Goal: Transaction & Acquisition: Purchase product/service

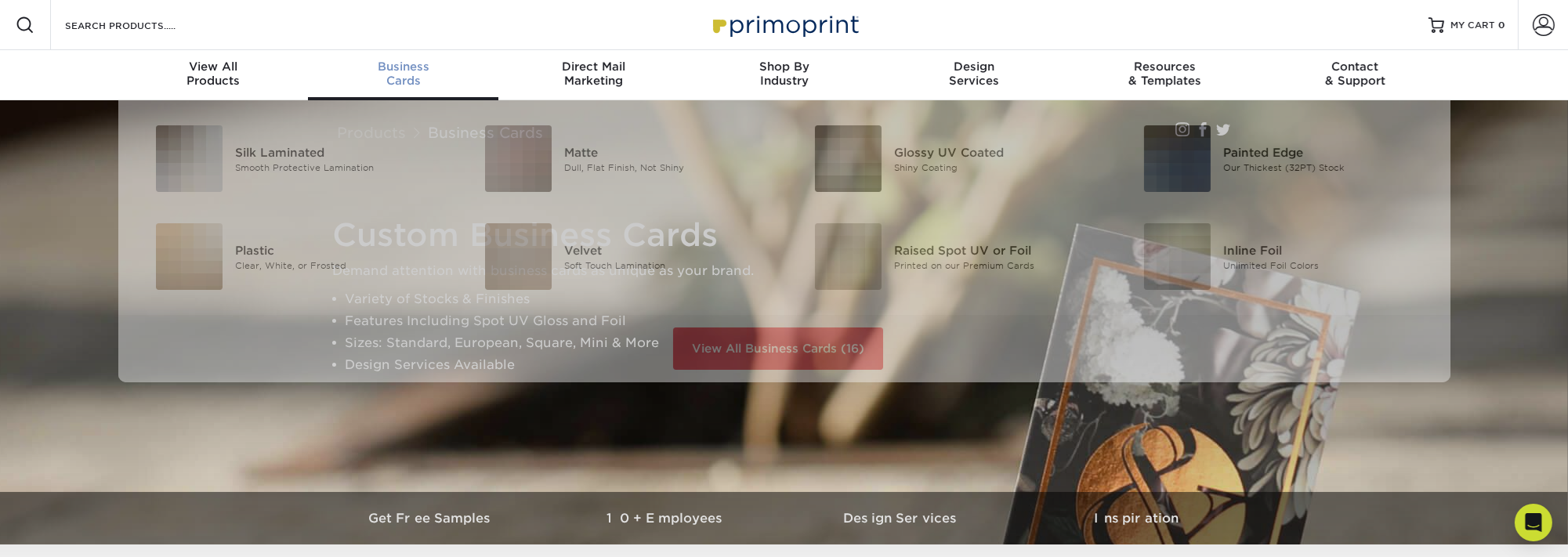
click at [398, 73] on span "Business" at bounding box center [402, 67] width 190 height 14
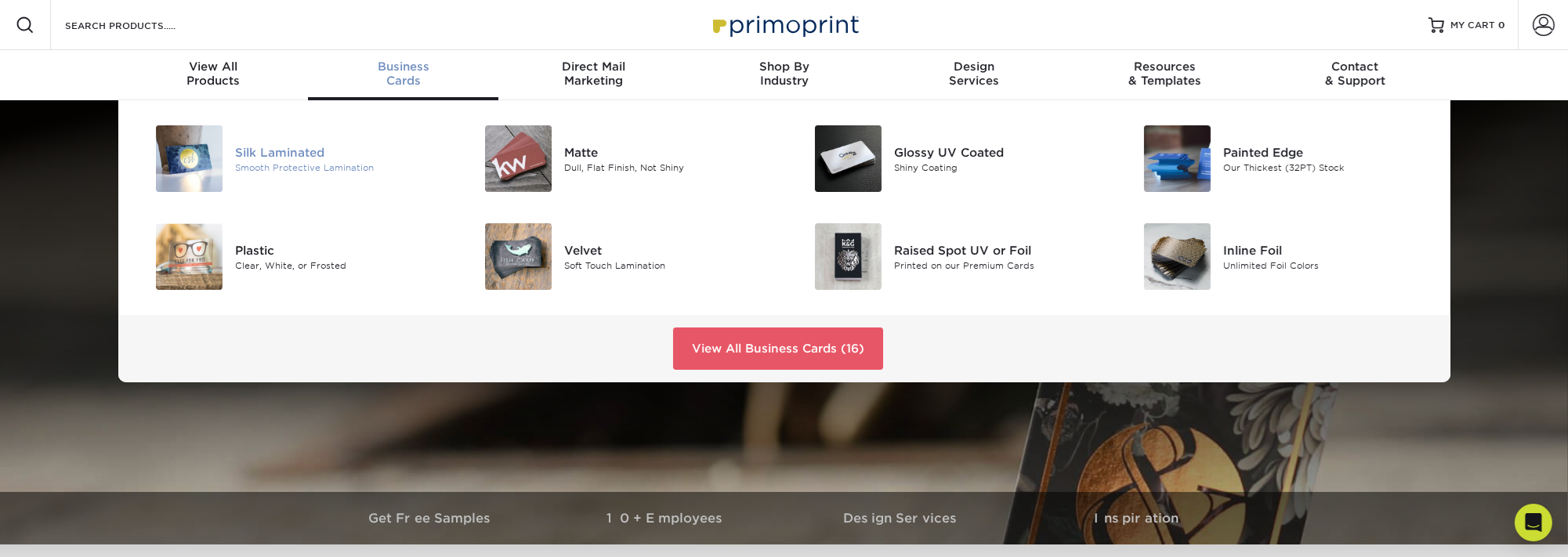
drag, startPoint x: 281, startPoint y: 152, endPoint x: 388, endPoint y: 177, distance: 109.9
click at [281, 153] on div "Silk Laminated" at bounding box center [339, 153] width 207 height 17
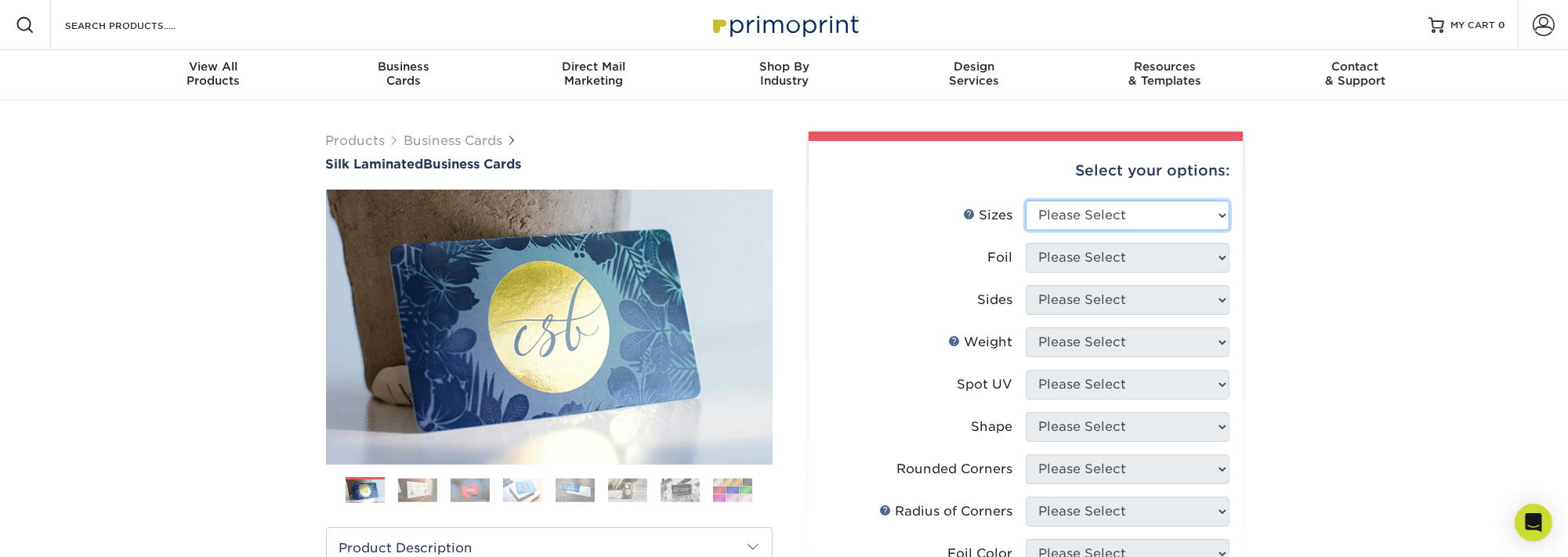
click at [1222, 209] on select "Please Select 1.5" x 3.5" - Mini 1.75" x 3.5" - Mini 2" x 2" - Square 2" x 3" -…" at bounding box center [1127, 215] width 204 height 30
click at [1026, 201] on select "Please Select 1.5" x 3.5" - Mini 1.75" x 3.5" - Mini 2" x 2" - Square 2" x 3" -…" at bounding box center [1127, 215] width 204 height 30
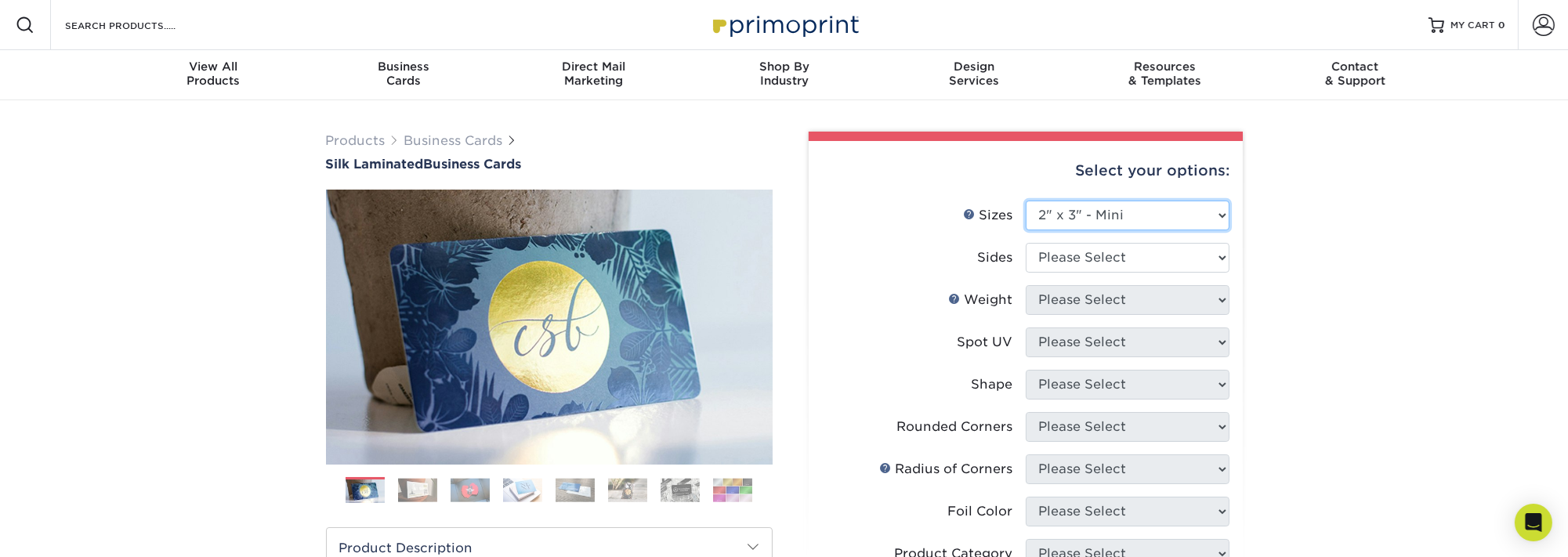
click at [1223, 209] on select "Please Select 1.5" x 3.5" - Mini 1.75" x 3.5" - Mini 2" x 2" - Square 2" x 3" -…" at bounding box center [1127, 215] width 204 height 30
select select "2.00x3.50"
click at [1026, 201] on select "Please Select 1.5" x 3.5" - Mini 1.75" x 3.5" - Mini 2" x 2" - Square 2" x 3" -…" at bounding box center [1127, 215] width 204 height 30
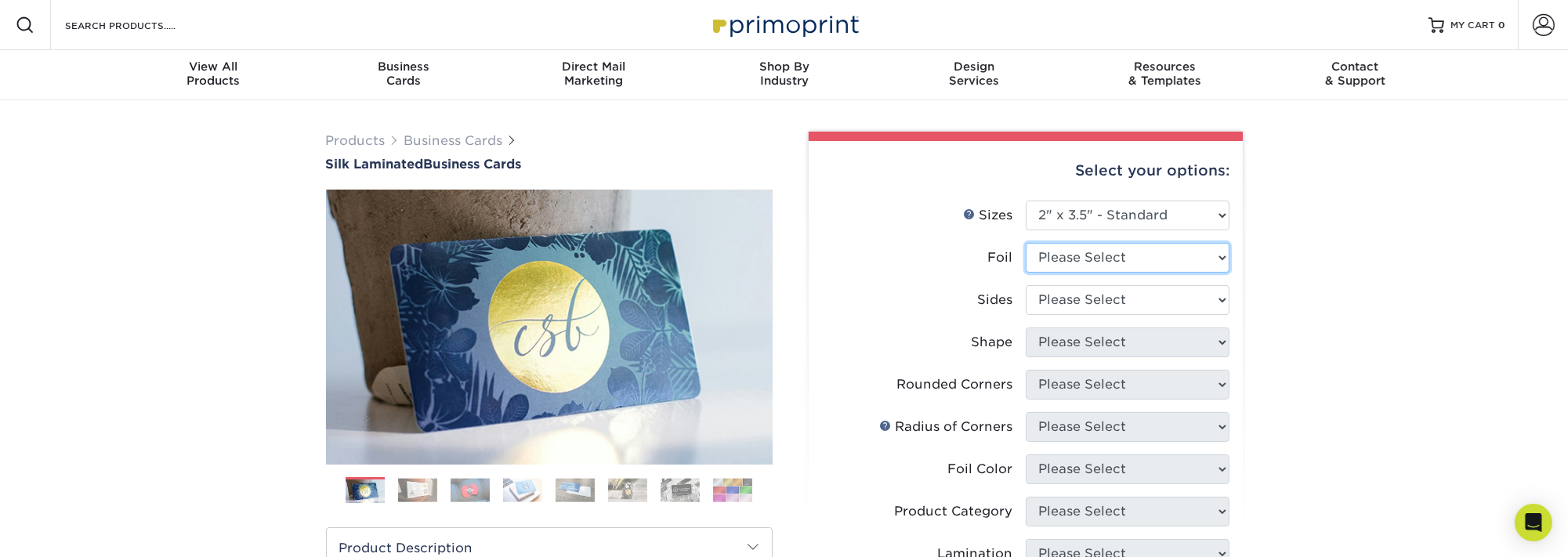
click at [1224, 252] on select "Please Select Yes No" at bounding box center [1127, 258] width 204 height 30
select select "1"
click at [1026, 243] on select "Please Select Yes No" at bounding box center [1127, 258] width 204 height 30
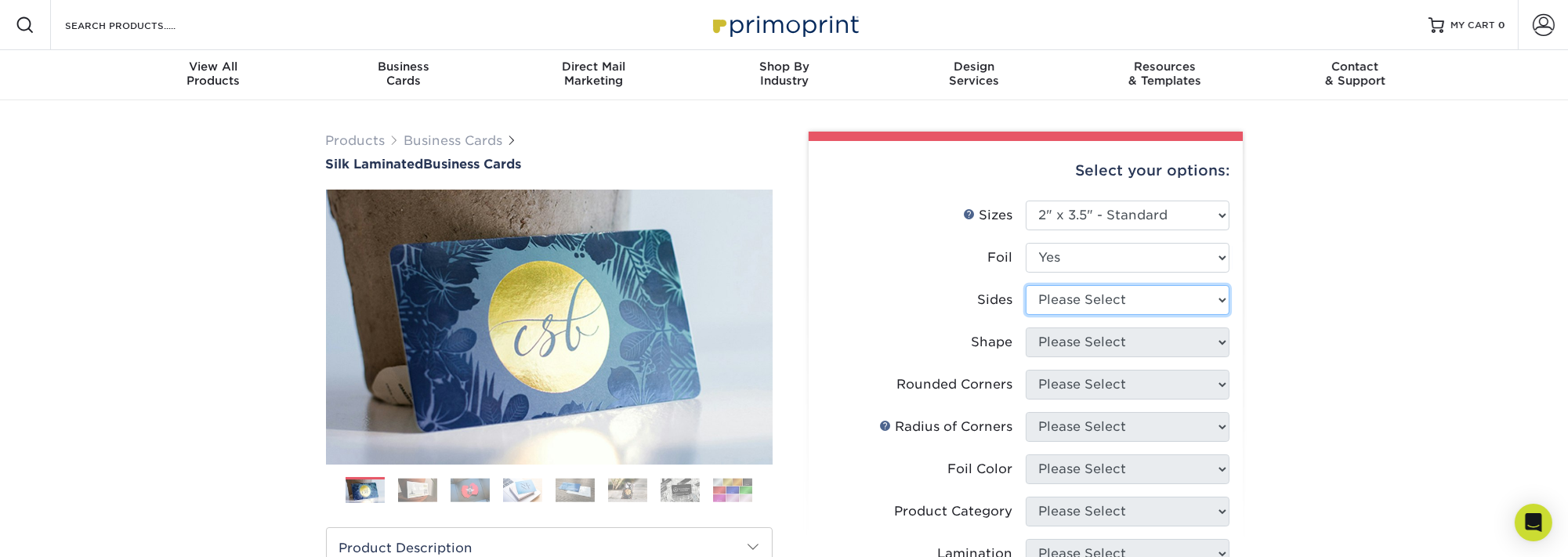
click at [1216, 298] on select "Please Select Print Both Sides - Foil Both Sides Print Both Sides - Foil Front …" at bounding box center [1127, 300] width 204 height 30
select select "34527644-b4fd-4ffb-9092-1318eefcd9d9"
click at [1026, 286] on select "Please Select Print Both Sides - Foil Both Sides Print Both Sides - Foil Front …" at bounding box center [1127, 300] width 204 height 30
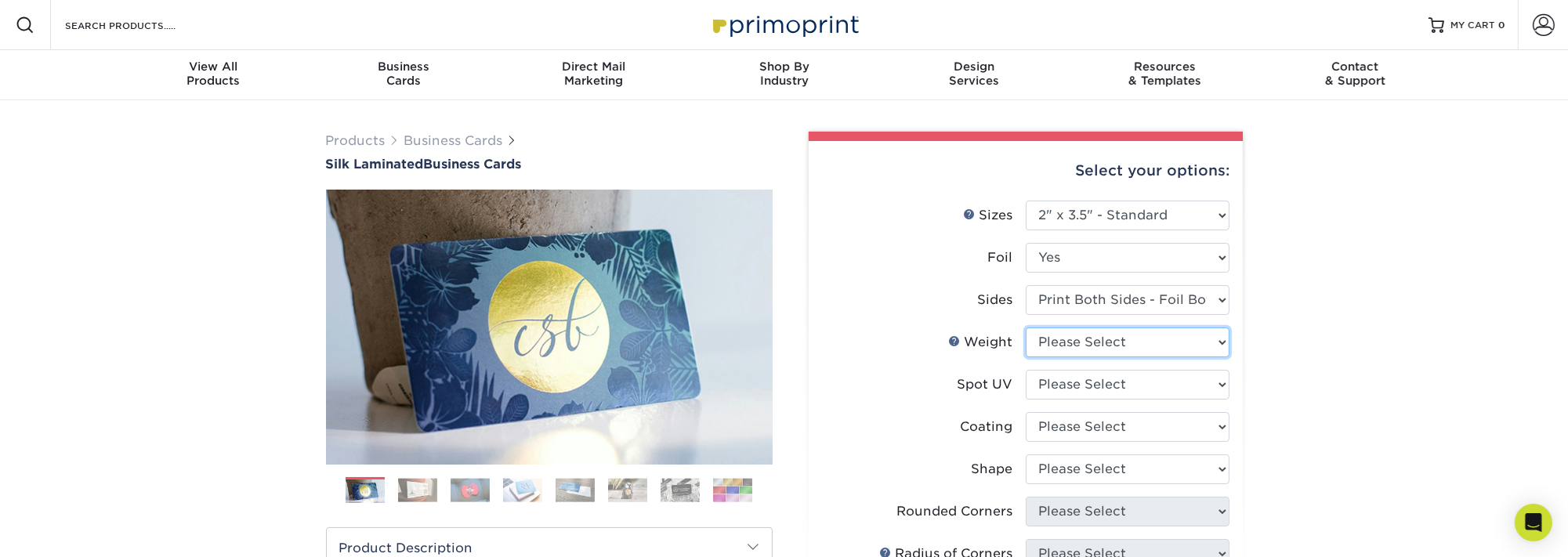
click at [1217, 337] on select "Please Select 16PT" at bounding box center [1127, 342] width 204 height 30
select select "16PT"
click at [1026, 327] on select "Please Select 16PT" at bounding box center [1127, 342] width 204 height 30
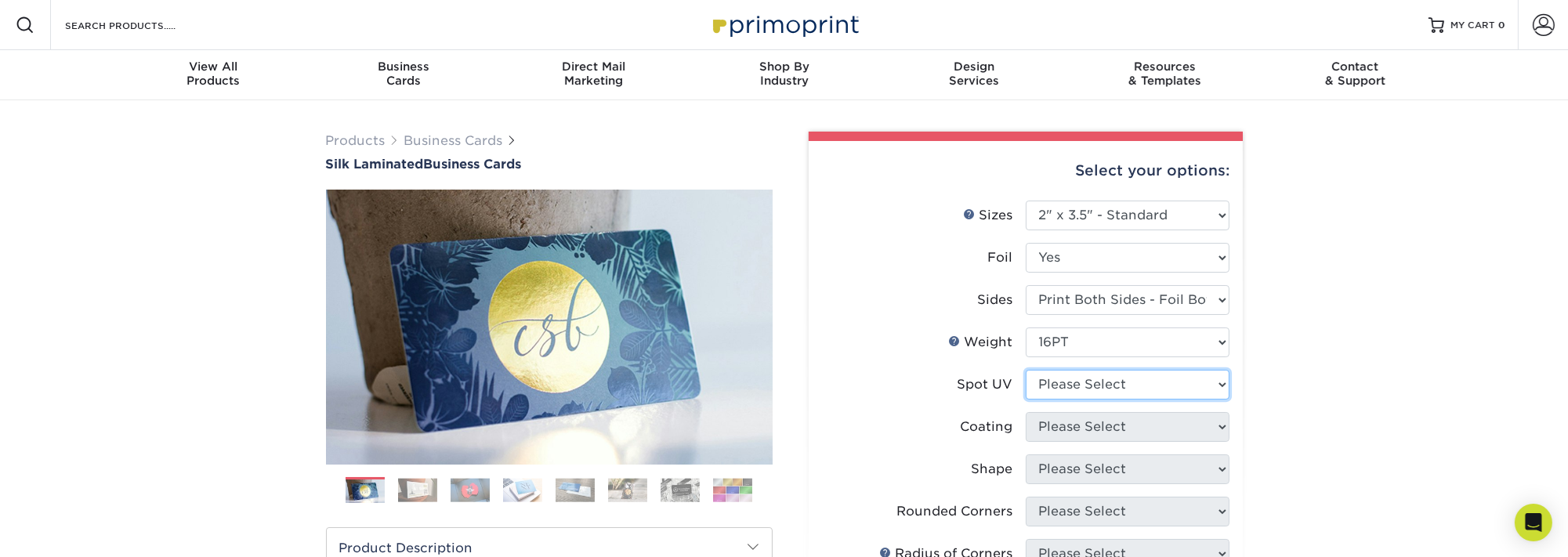
click at [1211, 380] on select "Please Select No Spot UV Front and Back (Both Sides) Front Only Back Only" at bounding box center [1127, 384] width 204 height 30
select select "3"
click at [1026, 370] on select "Please Select No Spot UV Front and Back (Both Sides) Front Only Back Only" at bounding box center [1127, 384] width 204 height 30
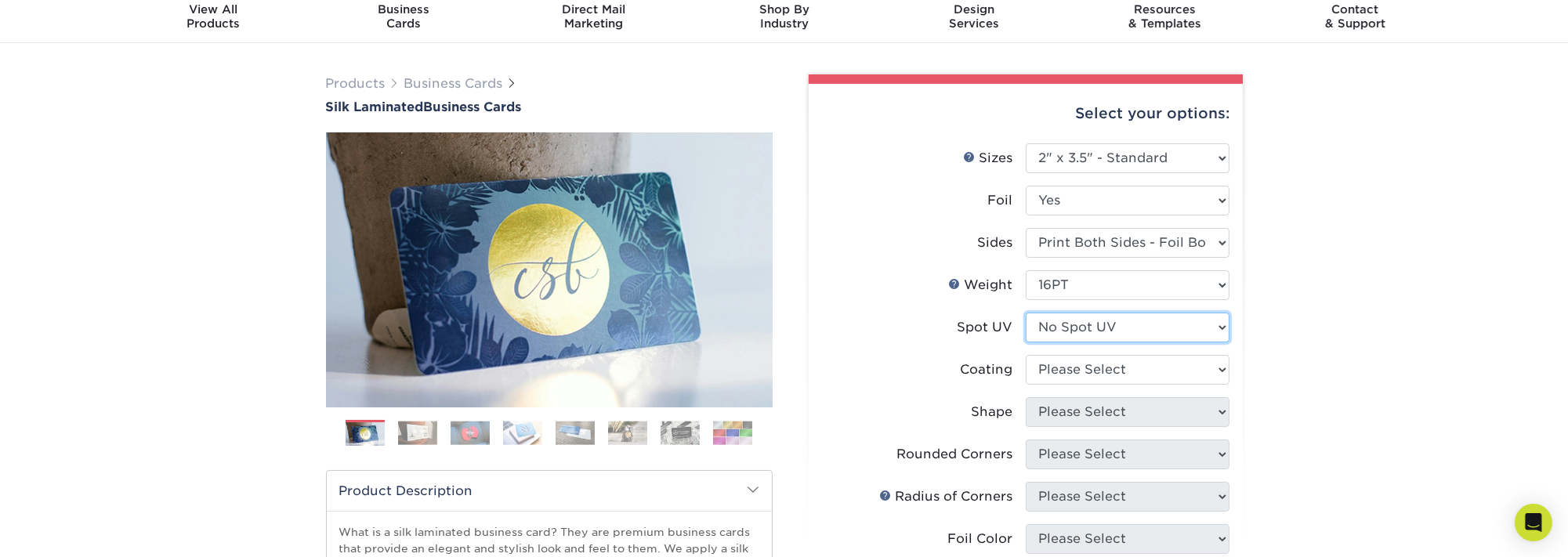
scroll to position [78, 0]
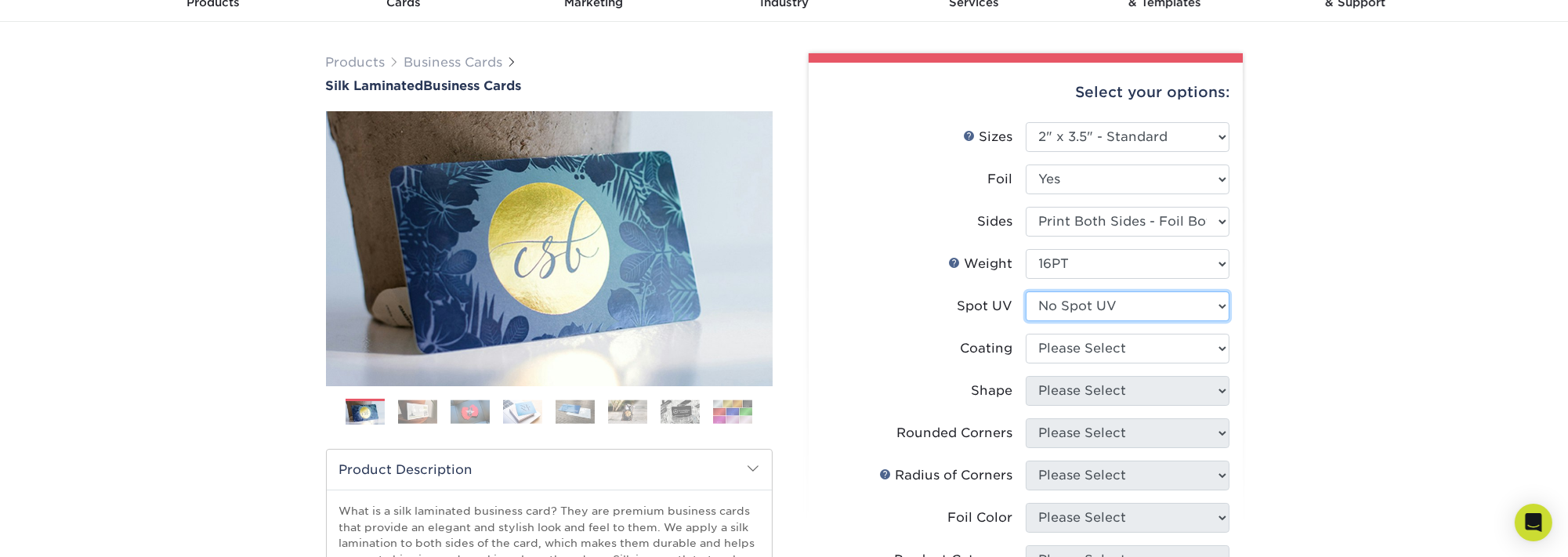
click at [1200, 303] on select "Please Select No Spot UV Front and Back (Both Sides) Front Only Back Only" at bounding box center [1127, 306] width 204 height 30
click at [1183, 301] on select "Please Select No Spot UV Front and Back (Both Sides) Front Only Back Only" at bounding box center [1127, 306] width 204 height 30
click at [1154, 343] on select at bounding box center [1127, 348] width 204 height 30
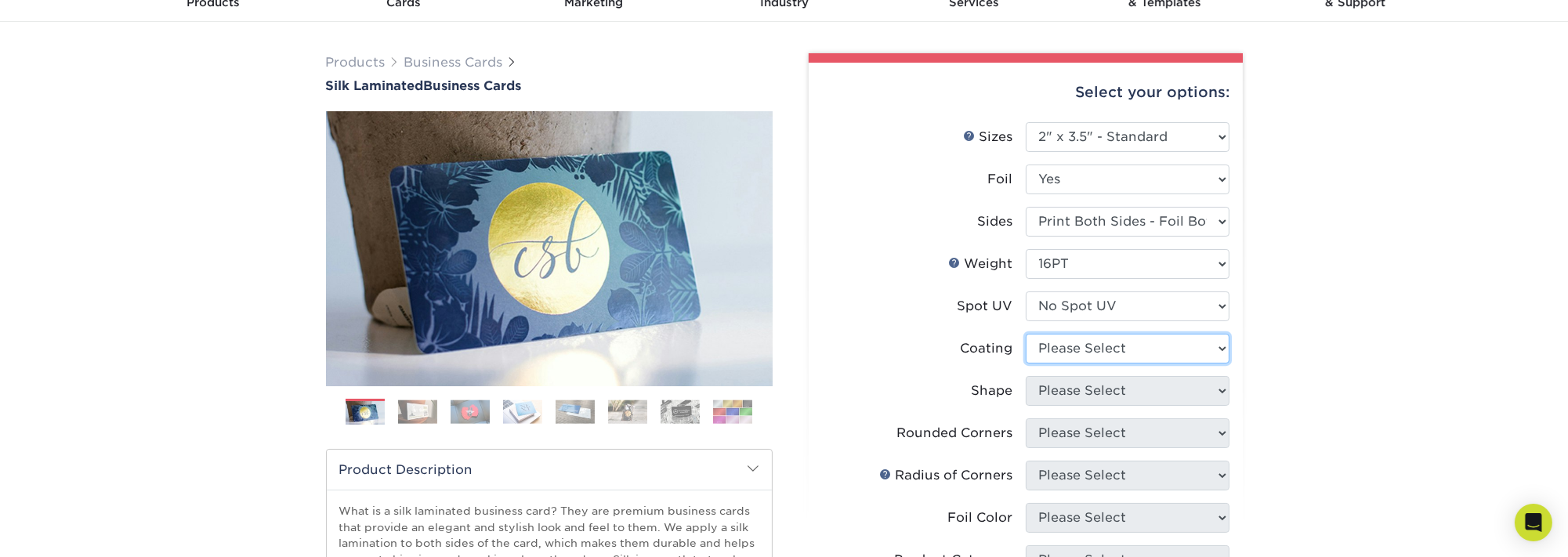
click at [1195, 348] on select at bounding box center [1127, 348] width 204 height 30
click at [1220, 348] on select at bounding box center [1127, 348] width 204 height 30
click at [1026, 334] on select at bounding box center [1127, 348] width 204 height 30
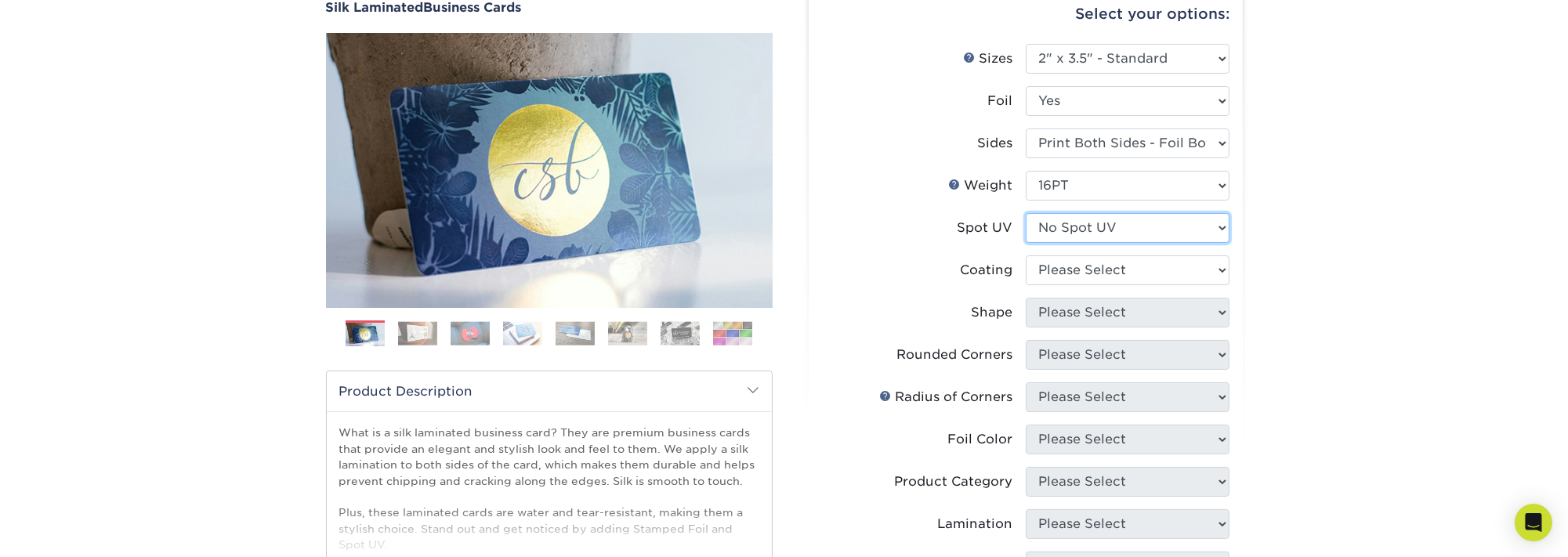
click at [1191, 230] on select "Please Select No Spot UV Front and Back (Both Sides) Front Only Back Only" at bounding box center [1127, 228] width 204 height 30
click at [1332, 260] on div "Products Business Cards Silk Laminated Business Cards Previous Next" at bounding box center [784, 460] width 1568 height 1034
click at [1223, 274] on select at bounding box center [1127, 270] width 204 height 30
select select "3e7618de-abca-4bda-9f97-8b9129e913d8"
click at [1026, 256] on select at bounding box center [1127, 270] width 204 height 30
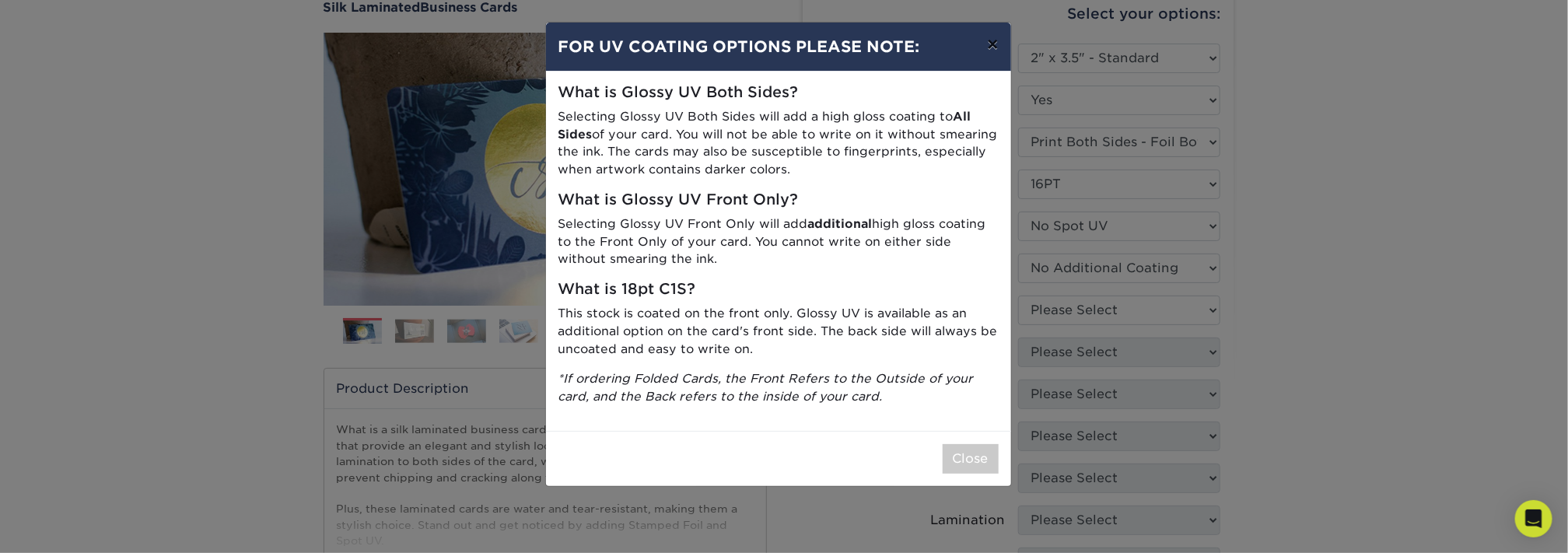
click at [1004, 48] on button "×" at bounding box center [992, 44] width 35 height 43
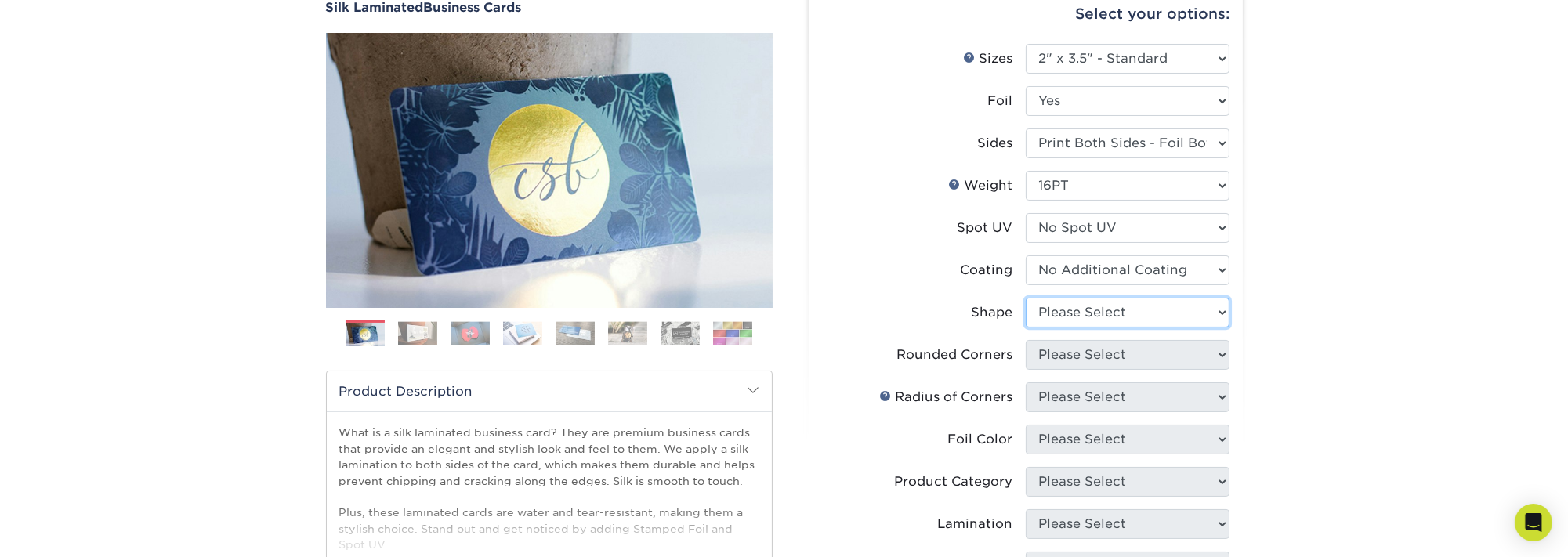
click at [1220, 310] on select "Please Select Standard" at bounding box center [1127, 313] width 204 height 30
select select "standard"
click at [1026, 298] on select "Please Select Standard" at bounding box center [1127, 313] width 204 height 30
click at [1203, 355] on select "Please Select Yes - Round 2 Corners Yes - Round 4 Corners No" at bounding box center [1127, 354] width 204 height 30
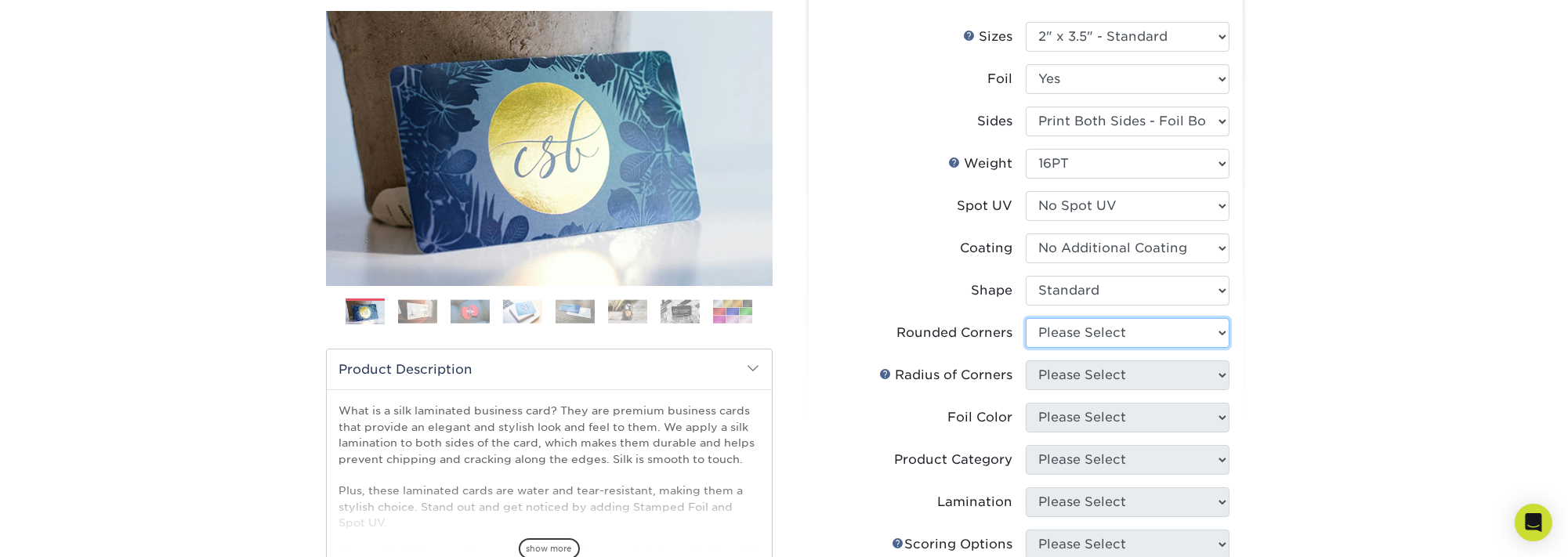
scroll to position [236, 0]
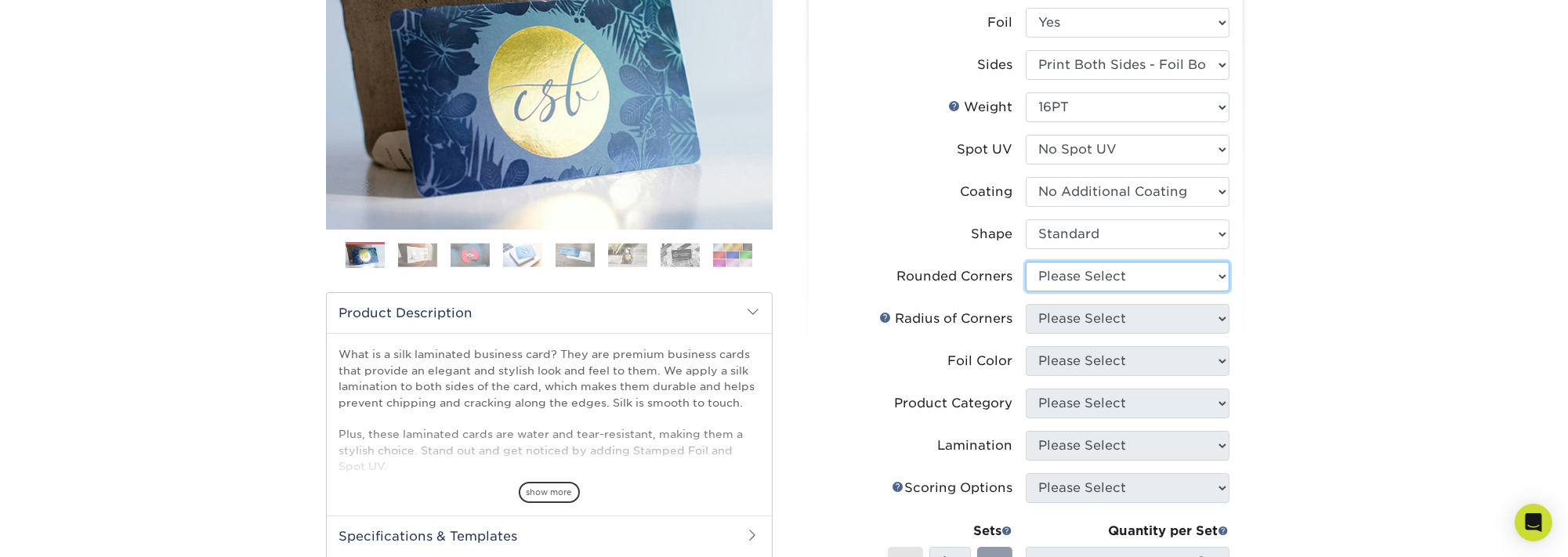
click at [1205, 280] on select "Please Select Yes - Round 2 Corners Yes - Round 4 Corners No" at bounding box center [1127, 276] width 204 height 30
select select "0"
click at [1026, 262] on select "Please Select Yes - Round 2 Corners Yes - Round 4 Corners No" at bounding box center [1127, 276] width 204 height 30
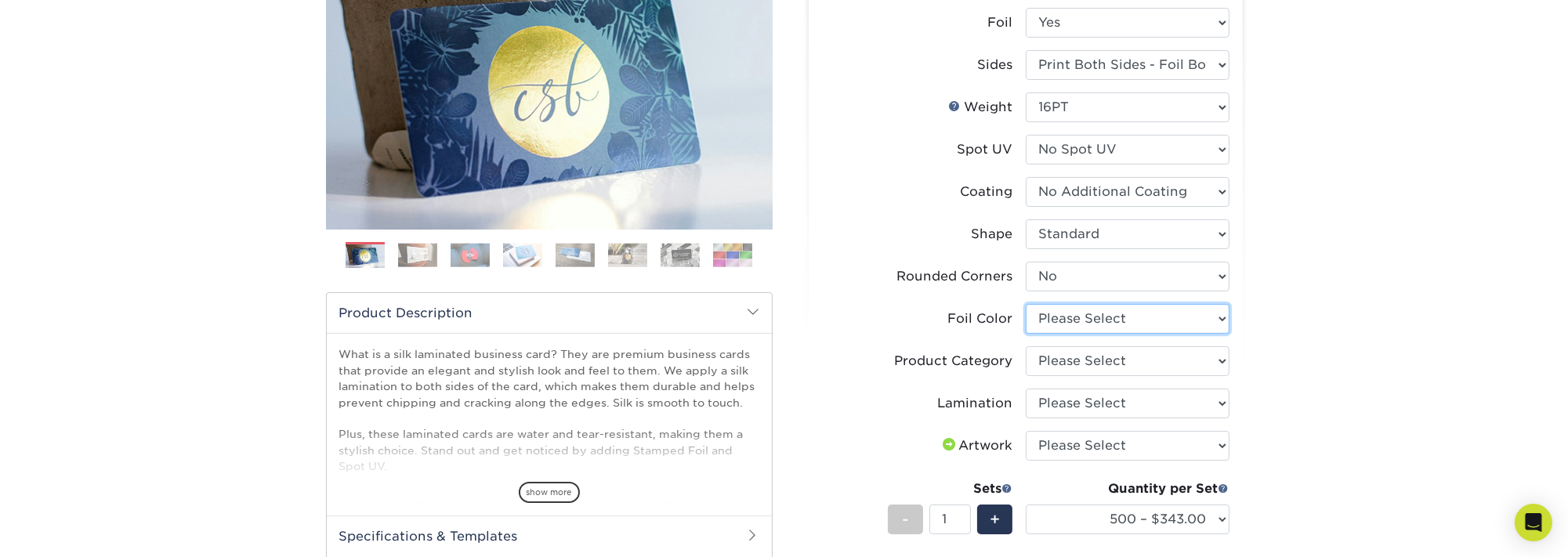
click at [1214, 314] on select "Please Select Silver Foil Black Foil Blue Foil Copper Foil Gold Foil Red Foil R…" at bounding box center [1127, 319] width 204 height 30
select select "0f01133c-0ff0-451e-ba4e-12f7b4531a1f"
click at [1026, 304] on select "Please Select Silver Foil Black Foil Blue Foil Copper Foil Gold Foil Red Foil R…" at bounding box center [1127, 319] width 204 height 30
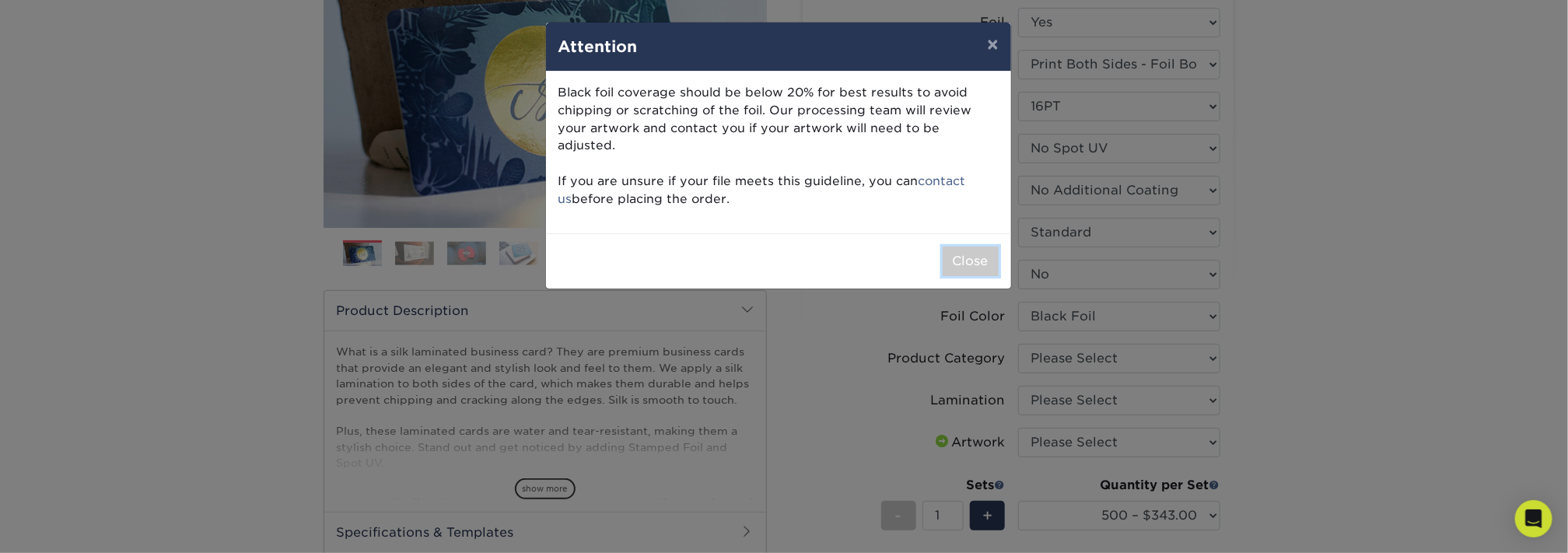
click at [975, 246] on button "Close" at bounding box center [970, 261] width 56 height 30
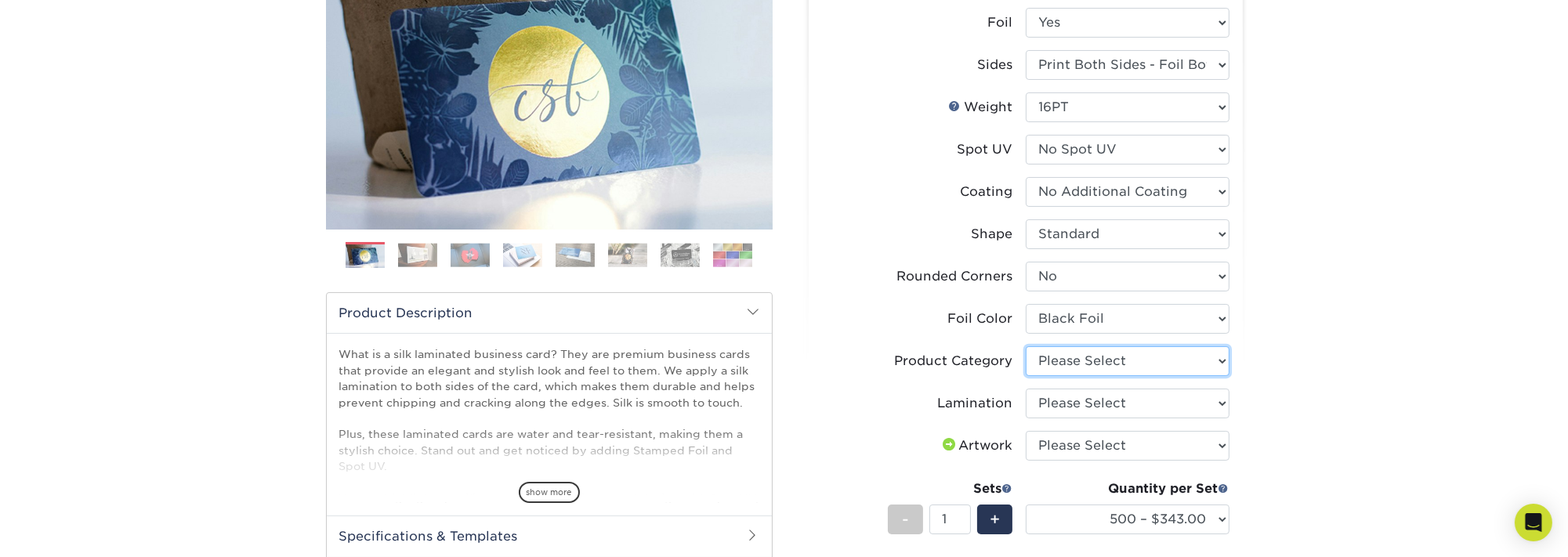
click at [1186, 356] on select "Please Select Business Cards" at bounding box center [1127, 361] width 204 height 30
select select "3b5148f1-0588-4f88-a218-97bcfdce65c1"
click at [1026, 347] on select "Please Select Business Cards" at bounding box center [1127, 361] width 204 height 30
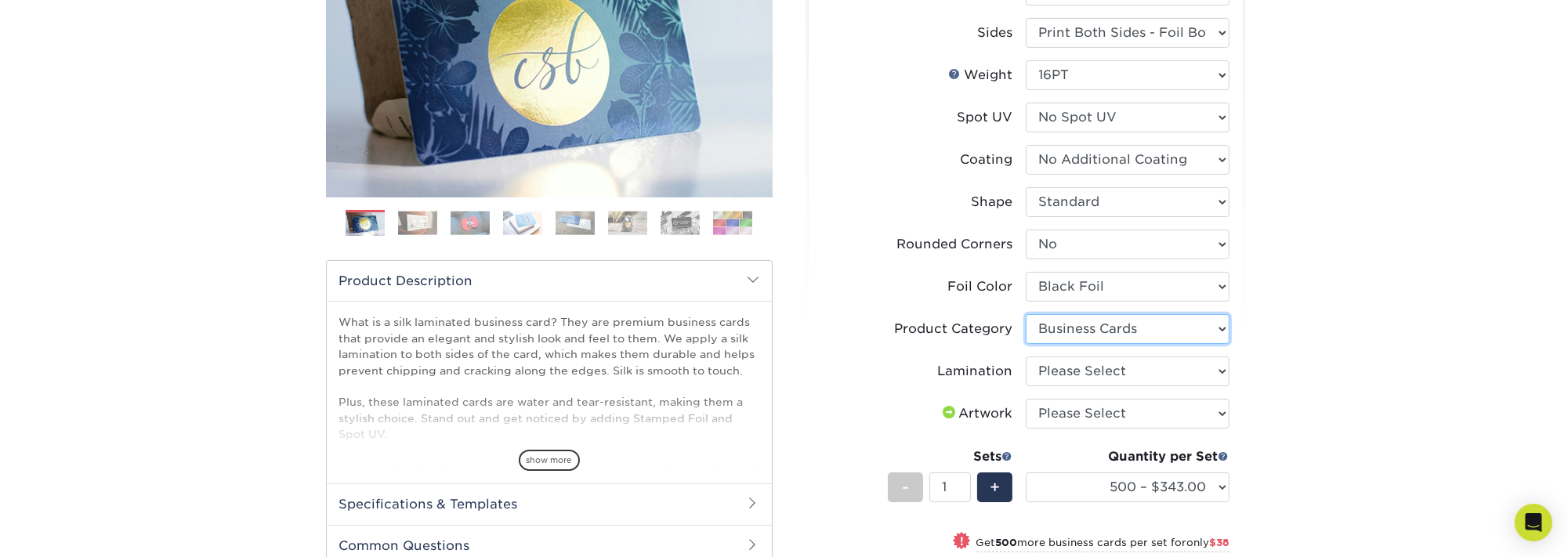
scroll to position [314, 0]
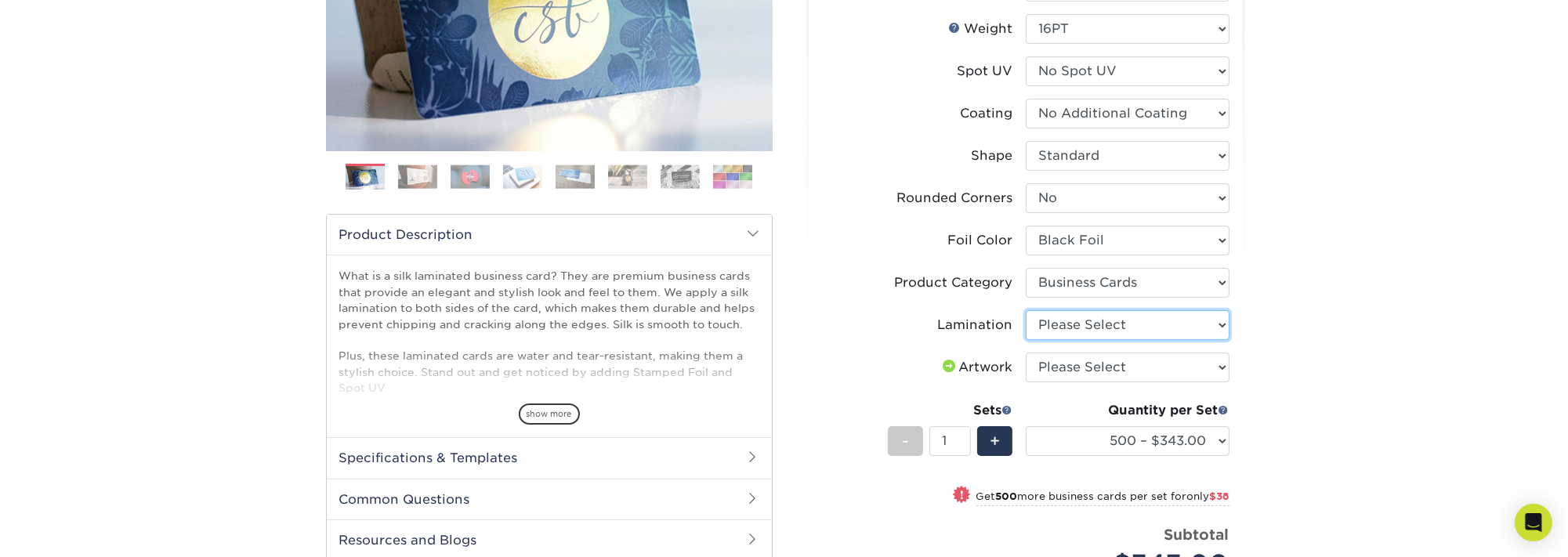
click at [1201, 323] on select "Please Select Silk" at bounding box center [1127, 325] width 204 height 30
select select "ccacb42f-45f7-42d3-bbd3-7c8421cf37f0"
click at [1026, 311] on select "Please Select Silk" at bounding box center [1127, 325] width 204 height 30
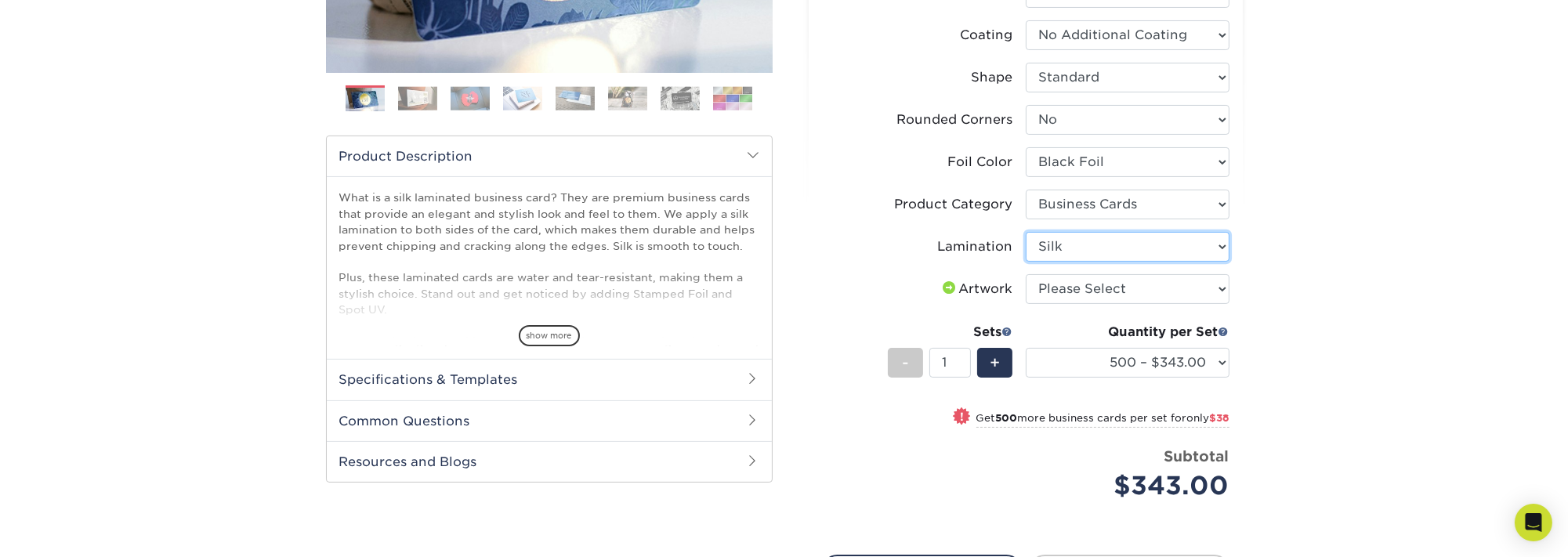
click at [1163, 257] on select "Please Select Silk" at bounding box center [1127, 246] width 204 height 30
click at [1364, 272] on div "Products Business Cards Silk Laminated Business Cards Previous Next" at bounding box center [784, 223] width 1568 height 1029
click at [1173, 278] on select "Please Select I will upload files I need a design - $100" at bounding box center [1127, 289] width 204 height 30
select select "upload"
click at [1026, 274] on select "Please Select I will upload files I need a design - $100" at bounding box center [1127, 289] width 204 height 30
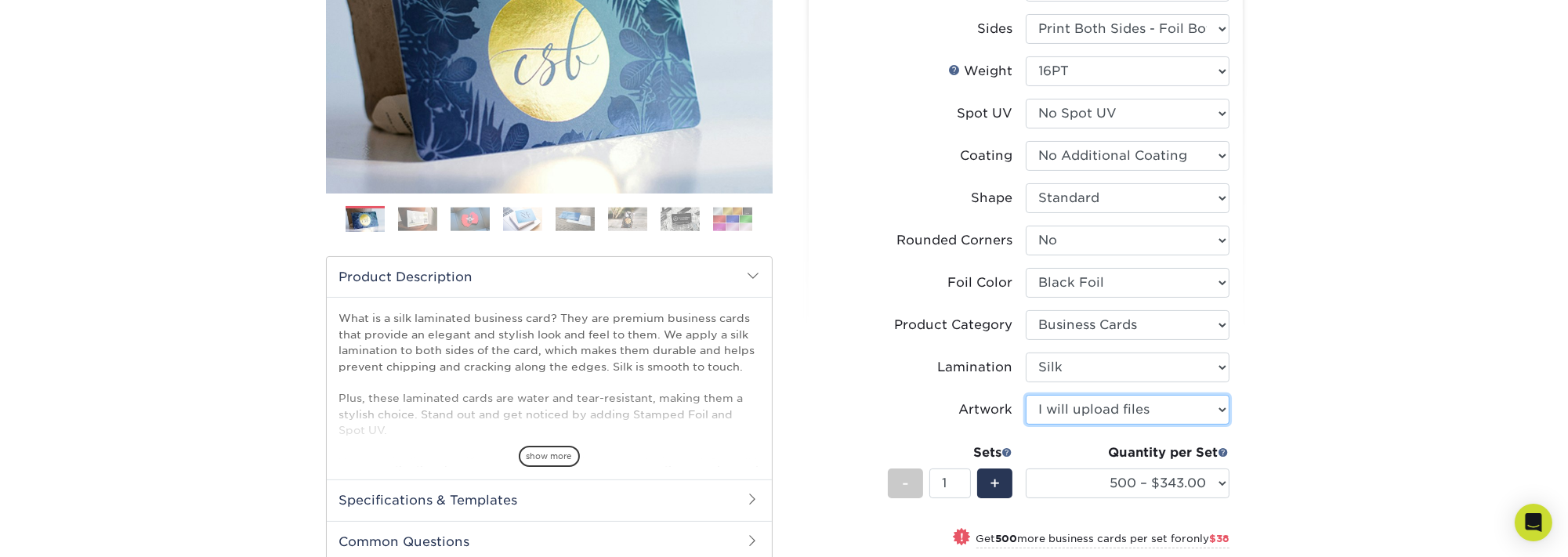
scroll to position [236, 0]
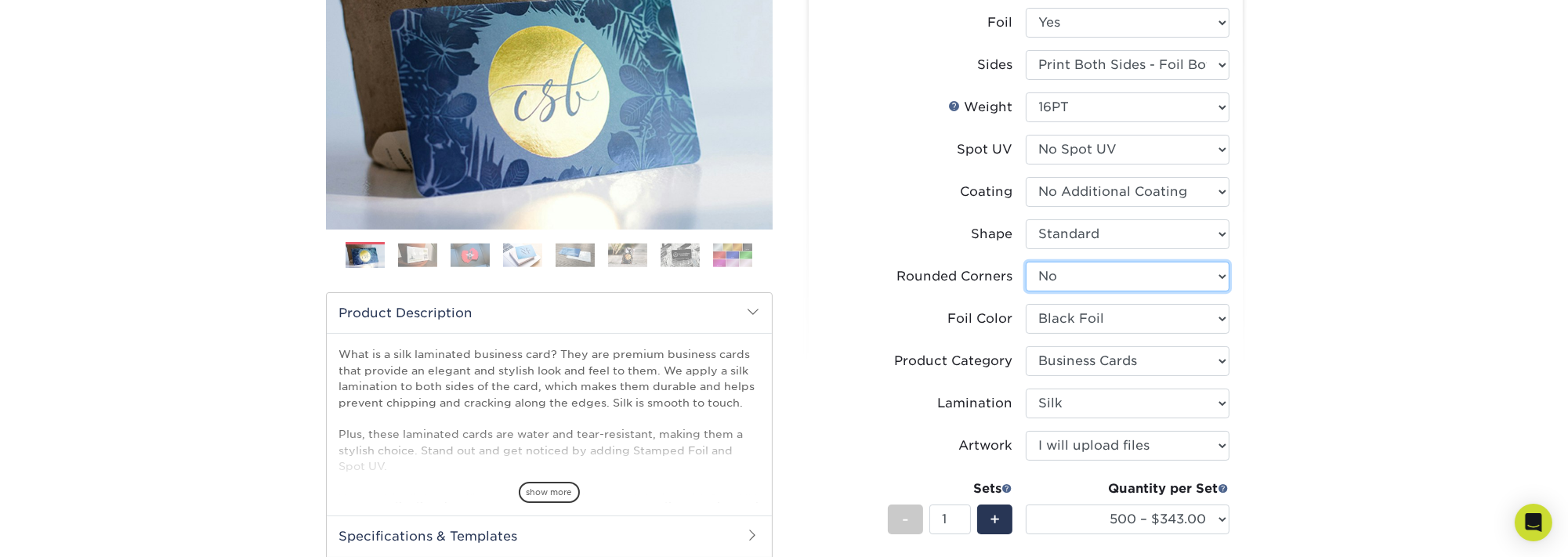
click at [1201, 273] on select "Please Select Yes - Round 2 Corners Yes - Round 4 Corners No" at bounding box center [1127, 276] width 204 height 30
select select "7672df9e-0e0a-464d-8e1f-920c575e4da3"
click at [1026, 262] on select "Please Select Yes - Round 2 Corners Yes - Round 4 Corners No" at bounding box center [1127, 276] width 204 height 30
select select "-1"
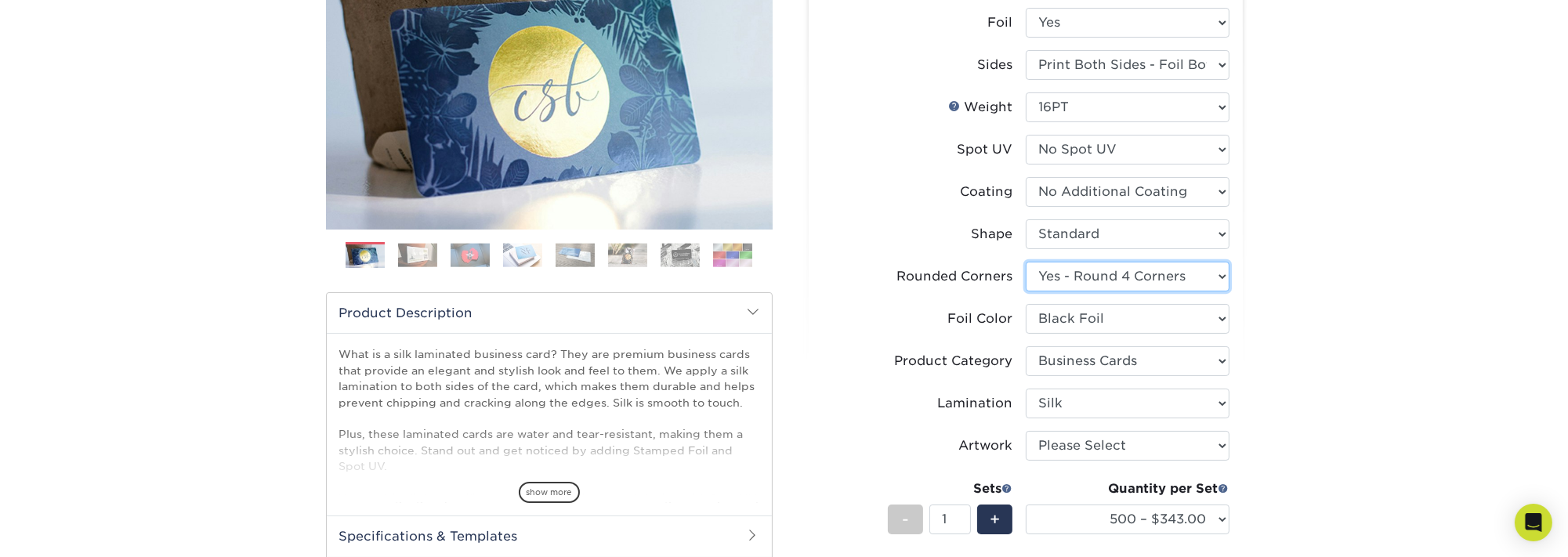
select select "-1"
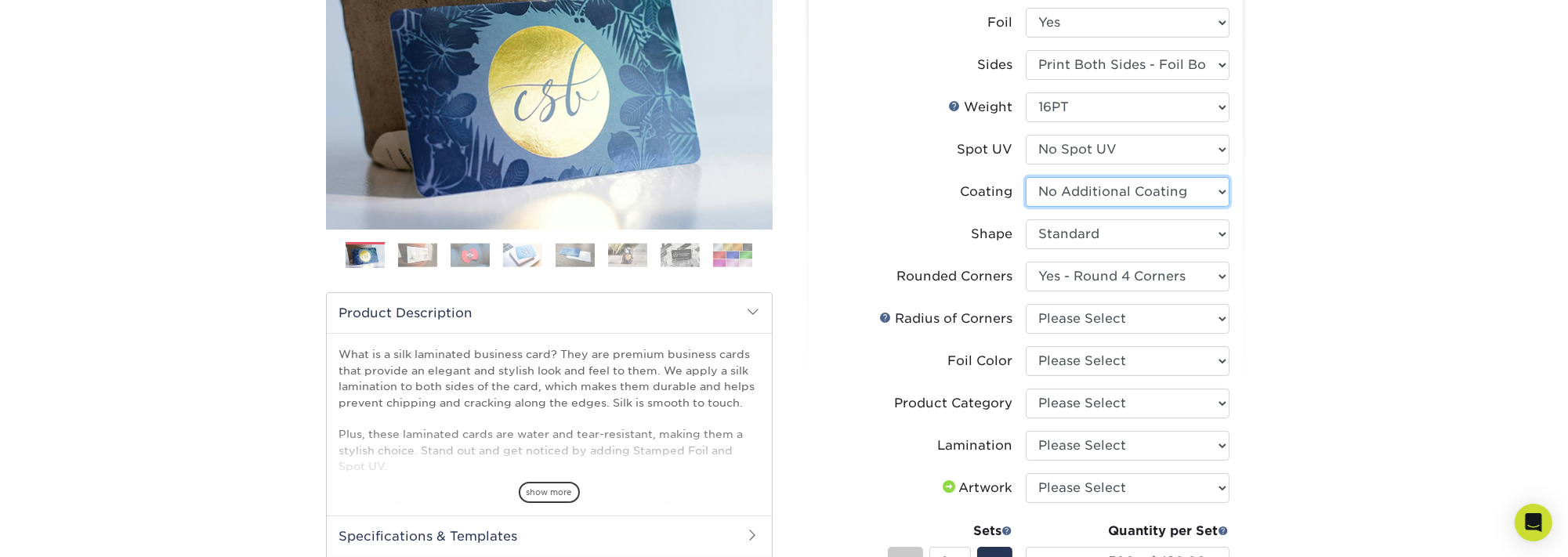
click at [1210, 188] on select at bounding box center [1127, 192] width 204 height 30
select select "-1"
click at [1026, 178] on select at bounding box center [1127, 192] width 204 height 30
select select "-1"
select select
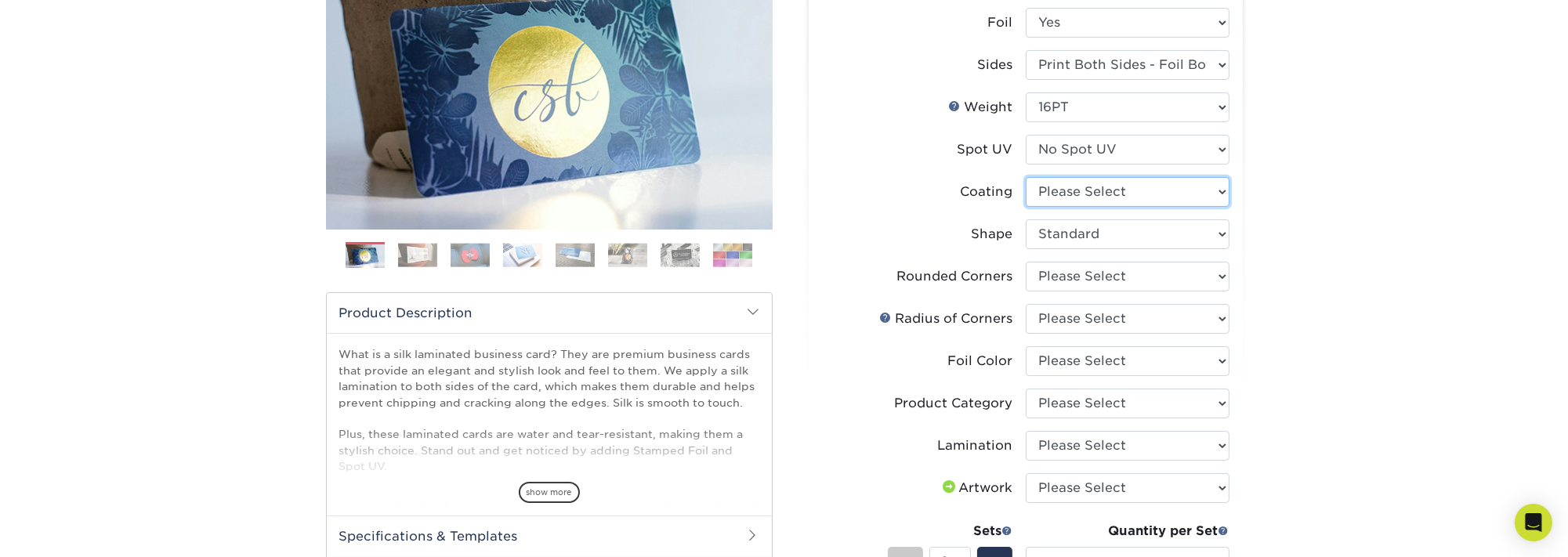
select select "-1"
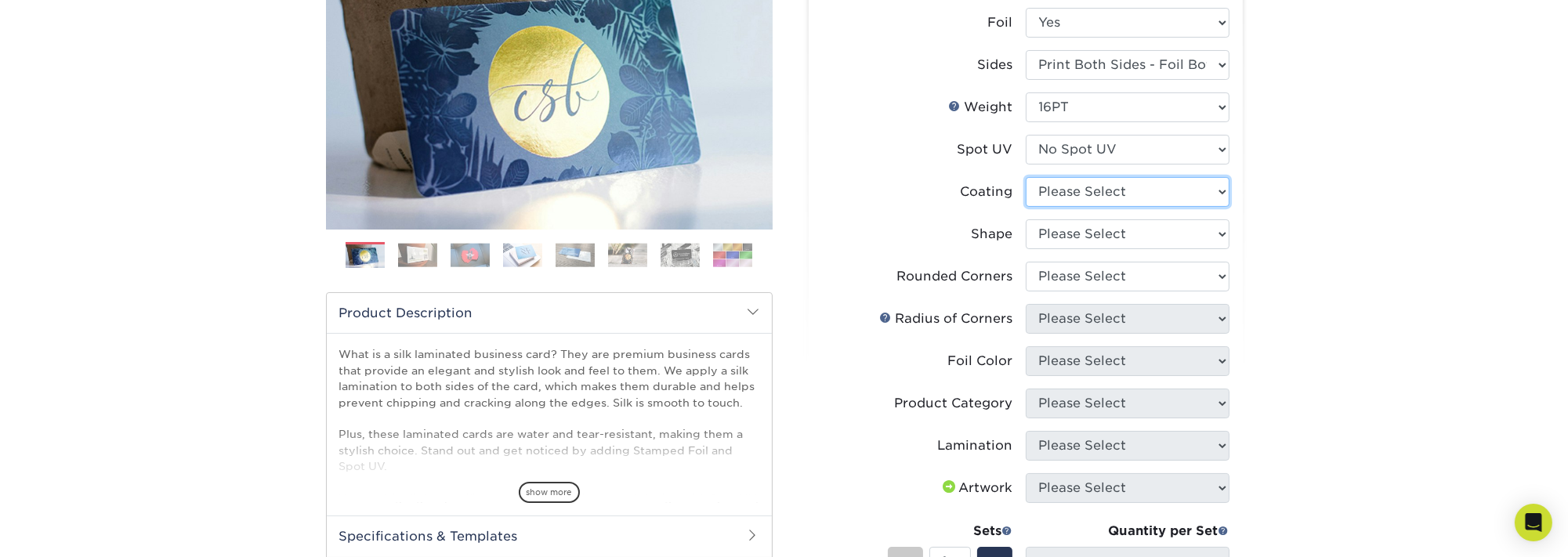
click at [1123, 197] on select at bounding box center [1127, 192] width 204 height 30
select select "3e7618de-abca-4bda-9f97-8b9129e913d8"
click at [1026, 178] on select at bounding box center [1127, 192] width 204 height 30
select select
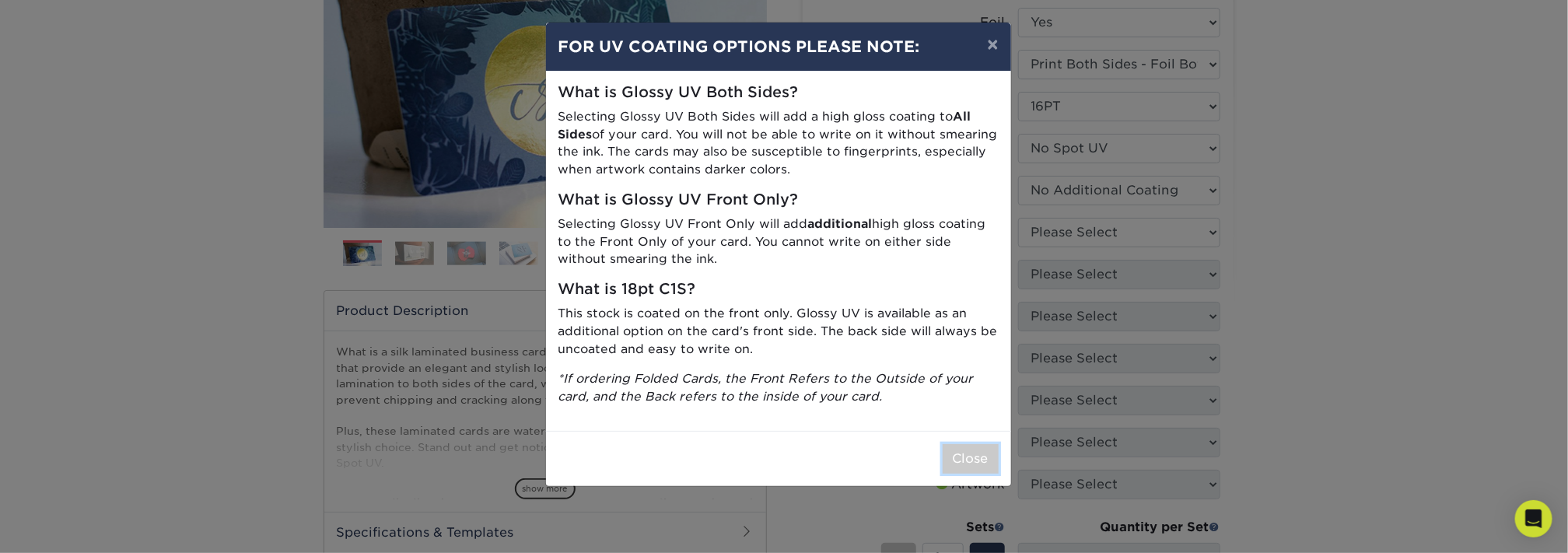
drag, startPoint x: 963, startPoint y: 457, endPoint x: 991, endPoint y: 434, distance: 36.2
click at [967, 453] on button "Close" at bounding box center [970, 459] width 56 height 30
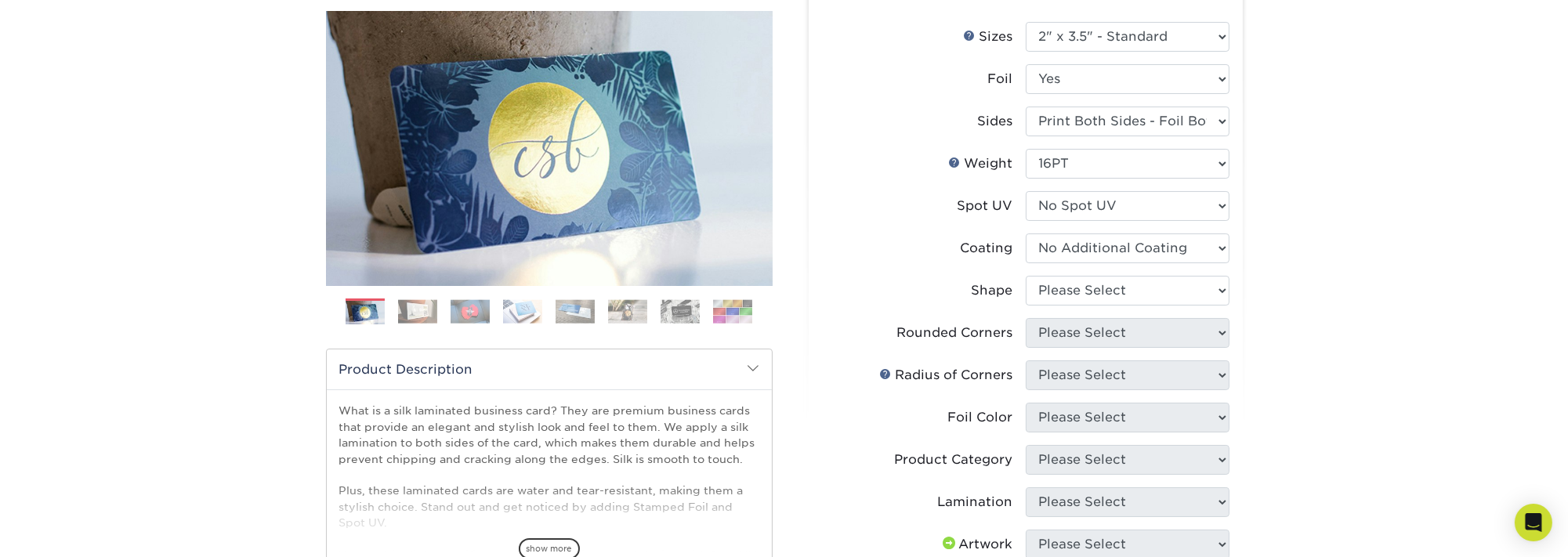
scroll to position [156, 0]
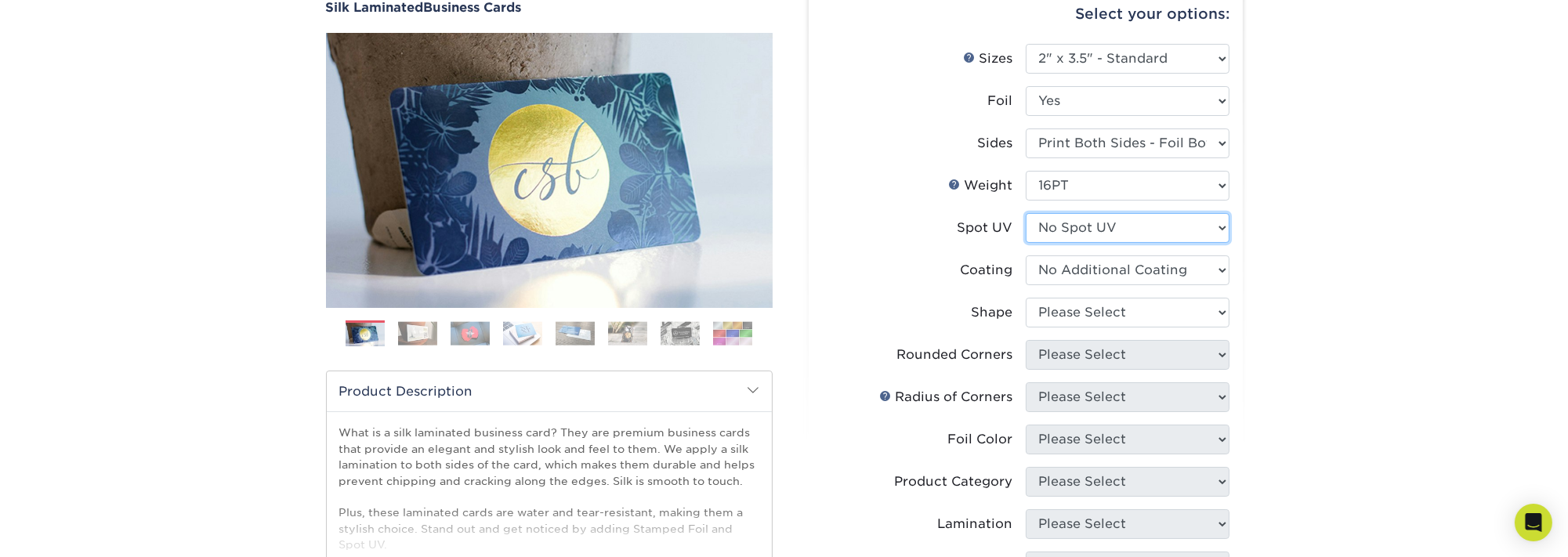
click at [1137, 227] on select "Please Select No Spot UV Front and Back (Both Sides) Front Only Back Only" at bounding box center [1127, 228] width 204 height 30
drag, startPoint x: 1310, startPoint y: 189, endPoint x: 1260, endPoint y: 134, distance: 74.3
click at [1307, 181] on div "Products Business Cards Silk Laminated Business Cards Previous Next" at bounding box center [784, 460] width 1568 height 1034
click at [1065, 136] on select "Please Select Print Both Sides - Foil Both Sides Print Both Sides - Foil Front …" at bounding box center [1127, 143] width 204 height 30
select select "-1"
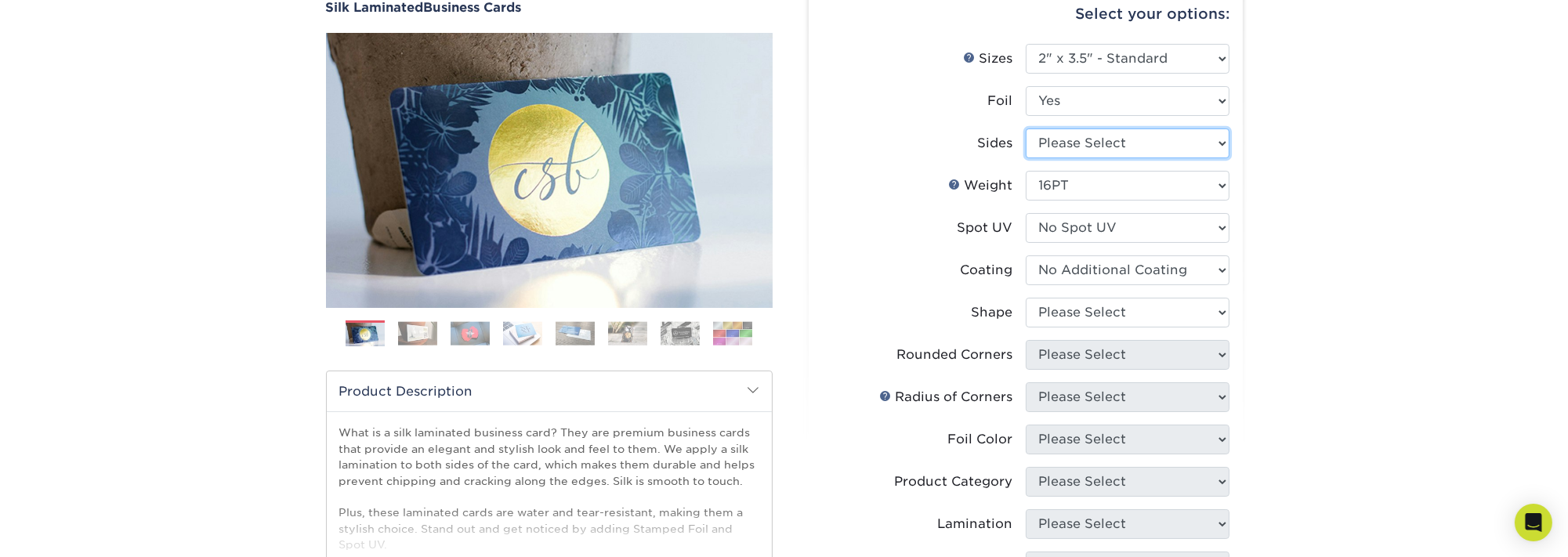
click at [1026, 128] on select "Please Select Print Both Sides - Foil Both Sides Print Both Sides - Foil Front …" at bounding box center [1127, 143] width 204 height 30
select select
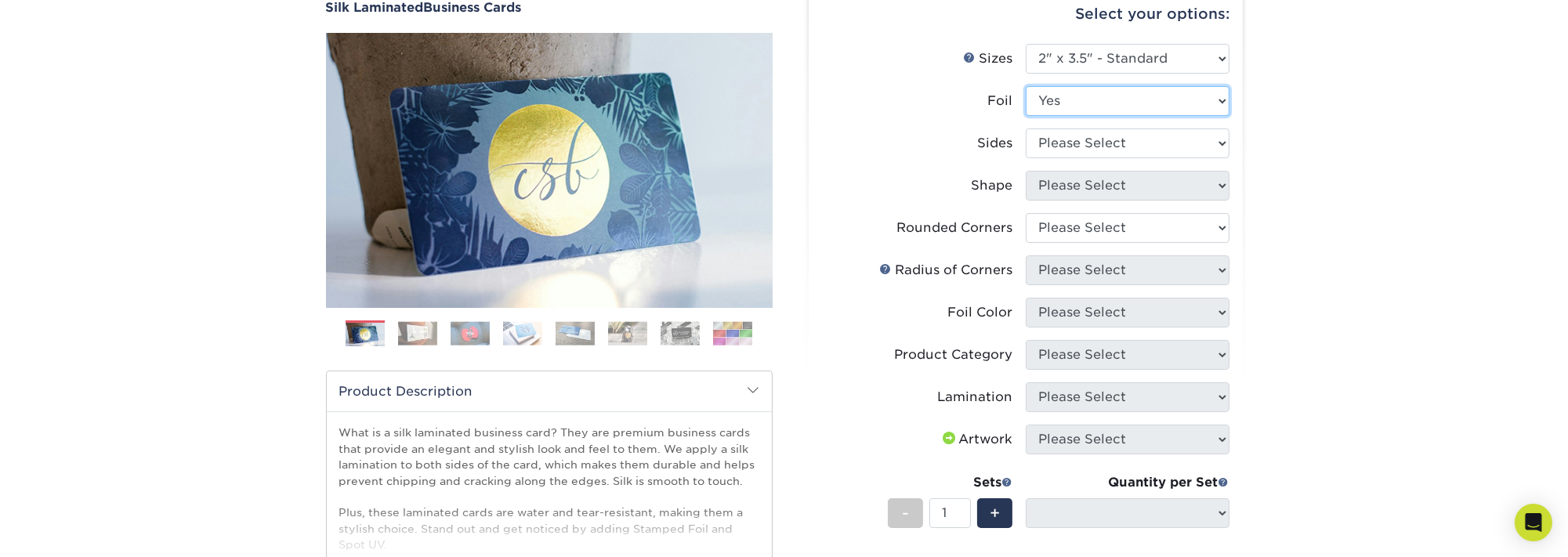
click at [1095, 102] on select "Please Select Yes No" at bounding box center [1127, 100] width 204 height 30
select select "0"
click at [1026, 86] on select "Please Select Yes No" at bounding box center [1127, 100] width 204 height 30
select select
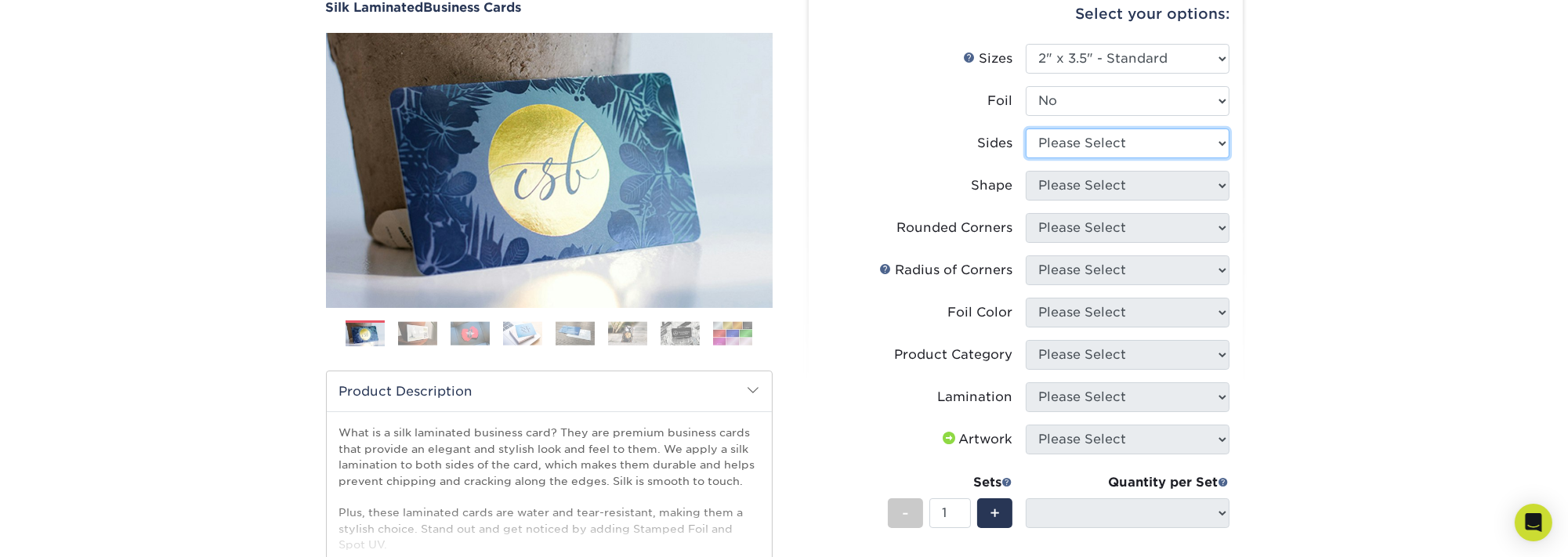
click at [1086, 147] on select "Please Select Print Both Sides Print Front Only" at bounding box center [1127, 143] width 204 height 30
click at [1026, 128] on select "Please Select Print Both Sides Print Front Only" at bounding box center [1127, 143] width 204 height 30
click at [1203, 135] on select "Please Select Print Both Sides Print Front Only" at bounding box center [1127, 143] width 204 height 30
select select "13abbda7-1d64-4f25-8bb2-c179b224825d"
click at [1026, 128] on select "Please Select Print Both Sides Print Front Only" at bounding box center [1127, 143] width 204 height 30
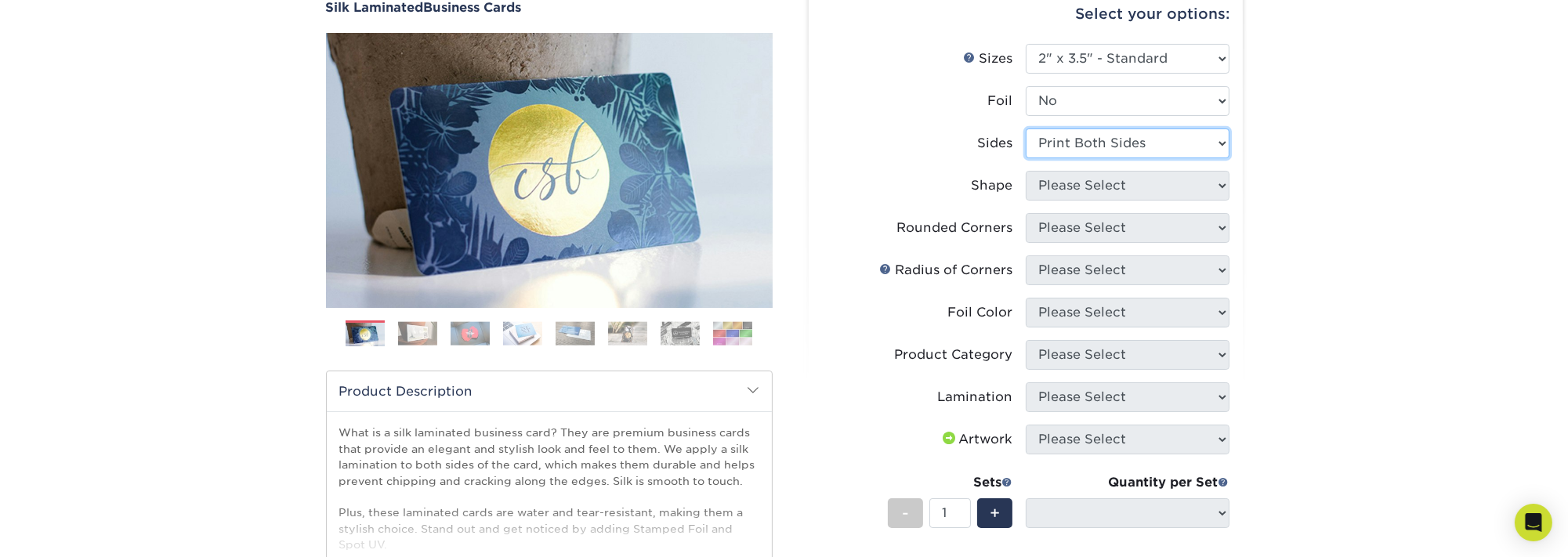
select select
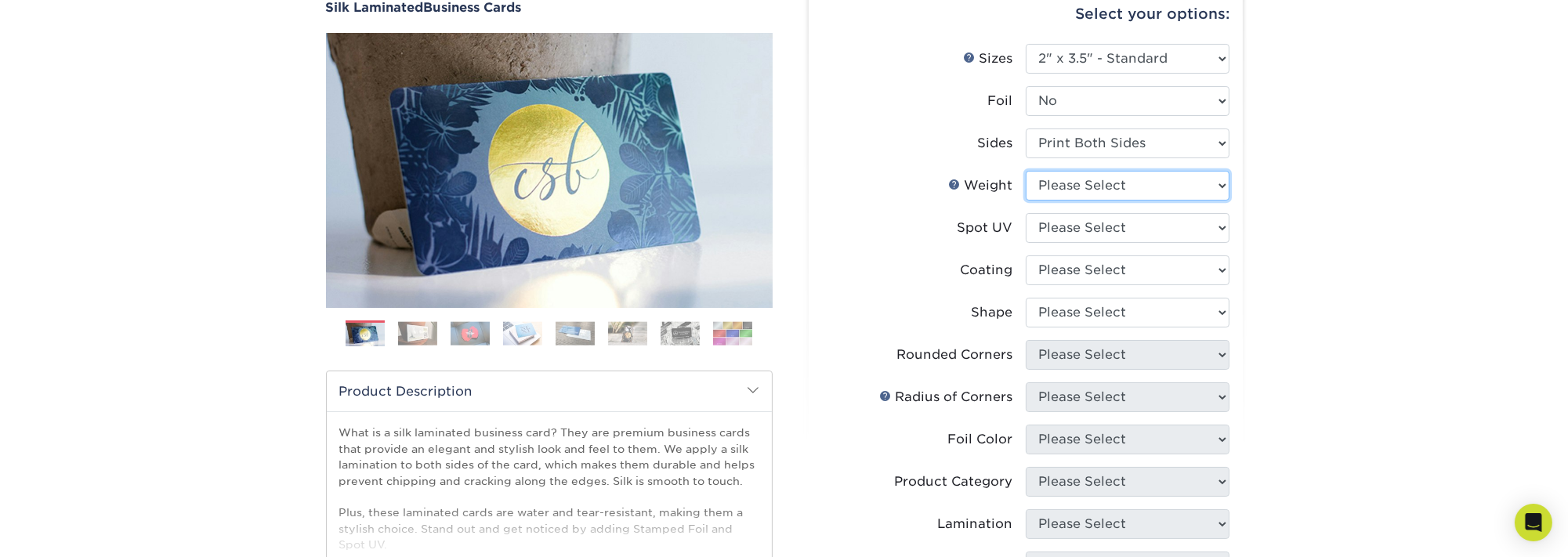
click at [1221, 182] on select "Please Select 16PT" at bounding box center [1127, 185] width 204 height 30
select select "16PT"
click at [1026, 171] on select "Please Select 16PT" at bounding box center [1127, 185] width 204 height 30
select select
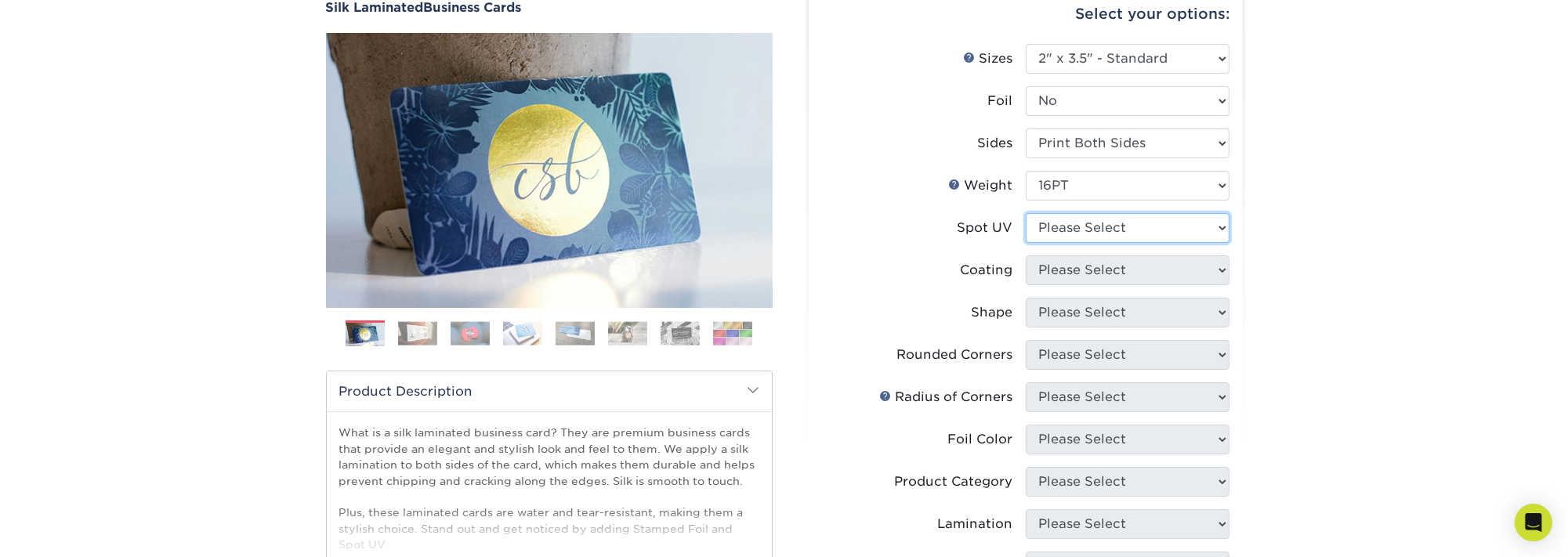
click at [1216, 225] on select "Please Select No Spot UV Front and Back (Both Sides) Front Only Back Only" at bounding box center [1127, 228] width 204 height 30
select select "3"
click at [1026, 213] on select "Please Select No Spot UV Front and Back (Both Sides) Front Only Back Only" at bounding box center [1127, 228] width 204 height 30
select select
click at [1224, 274] on select at bounding box center [1127, 270] width 204 height 30
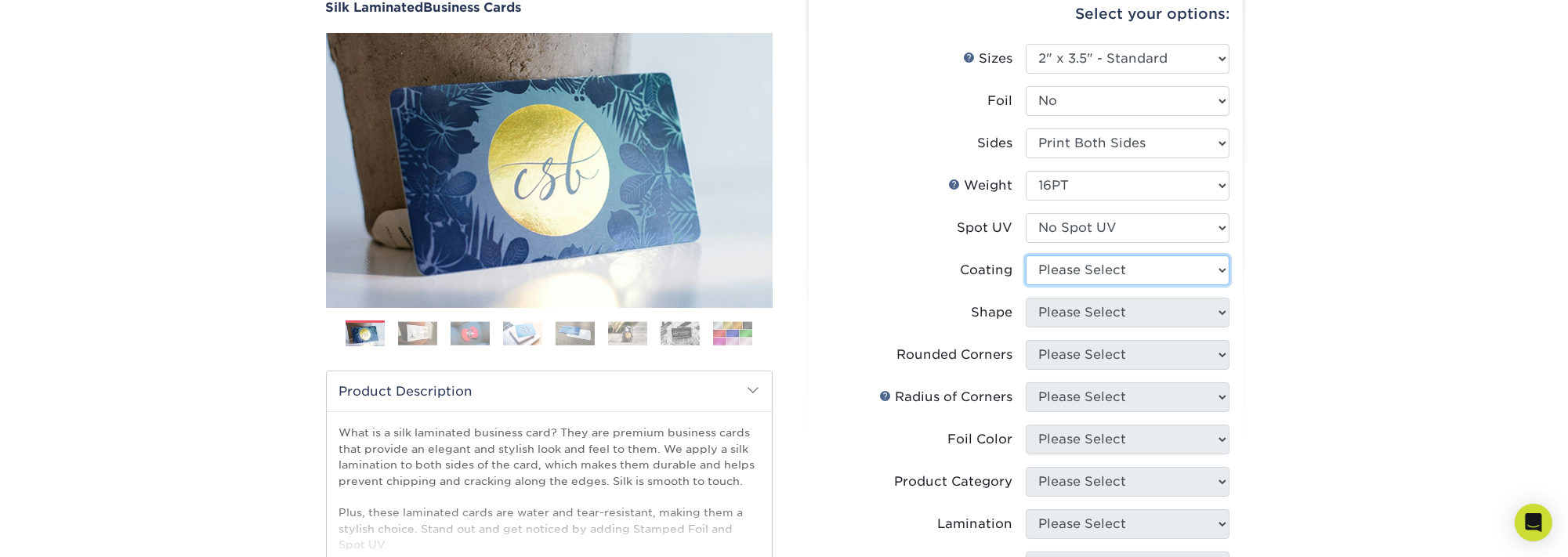
click at [1224, 274] on select at bounding box center [1127, 270] width 204 height 30
click at [1221, 270] on select at bounding box center [1127, 270] width 204 height 30
select select "3e7618de-abca-4bda-9f97-8b9129e913d8"
click at [1026, 256] on select at bounding box center [1127, 270] width 204 height 30
select select
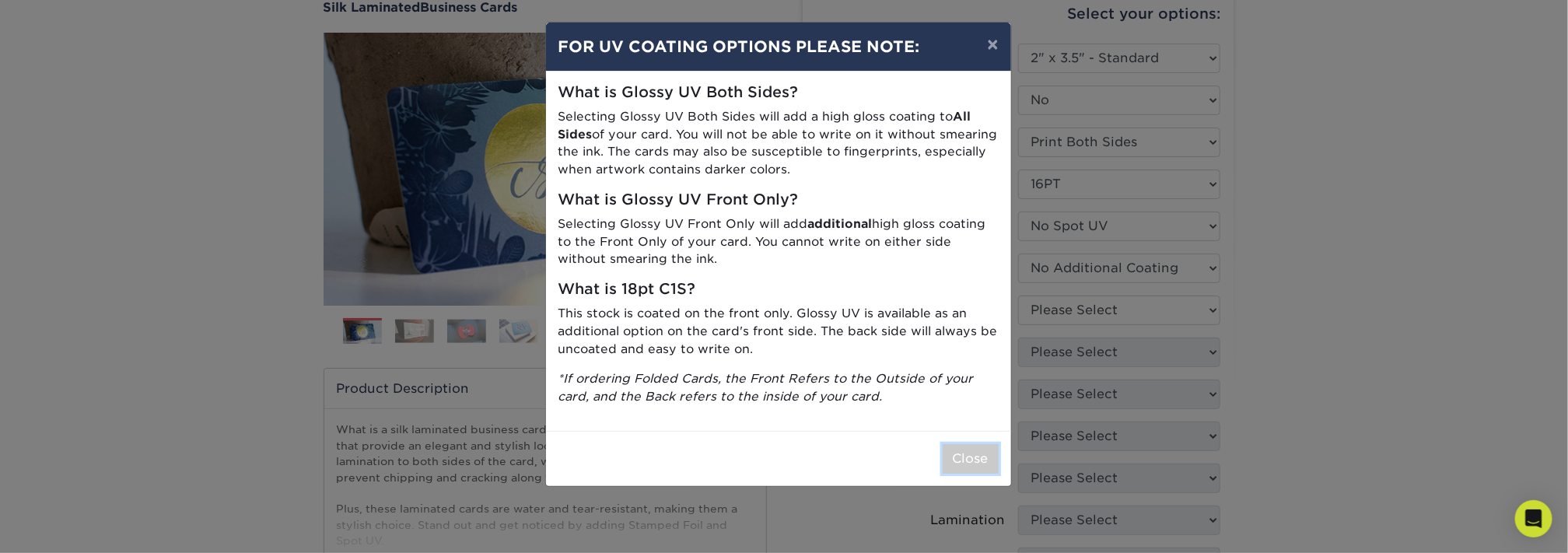
click at [979, 449] on button "Close" at bounding box center [970, 459] width 56 height 30
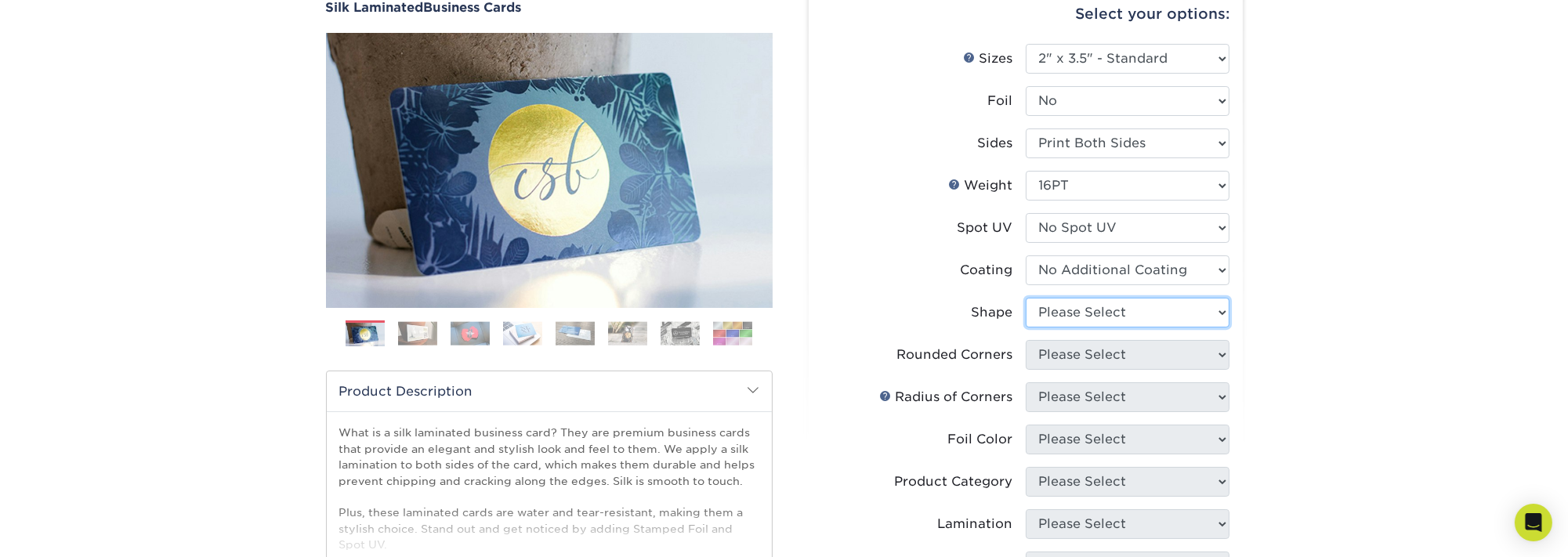
click at [1207, 306] on select "Please Select Standard Oval" at bounding box center [1127, 313] width 204 height 30
select select "standard"
click at [1026, 298] on select "Please Select Standard Oval" at bounding box center [1127, 313] width 204 height 30
select select
click at [1202, 352] on select "Please Select Yes - Round 2 Corners Yes - Round 4 Corners No" at bounding box center [1127, 354] width 204 height 30
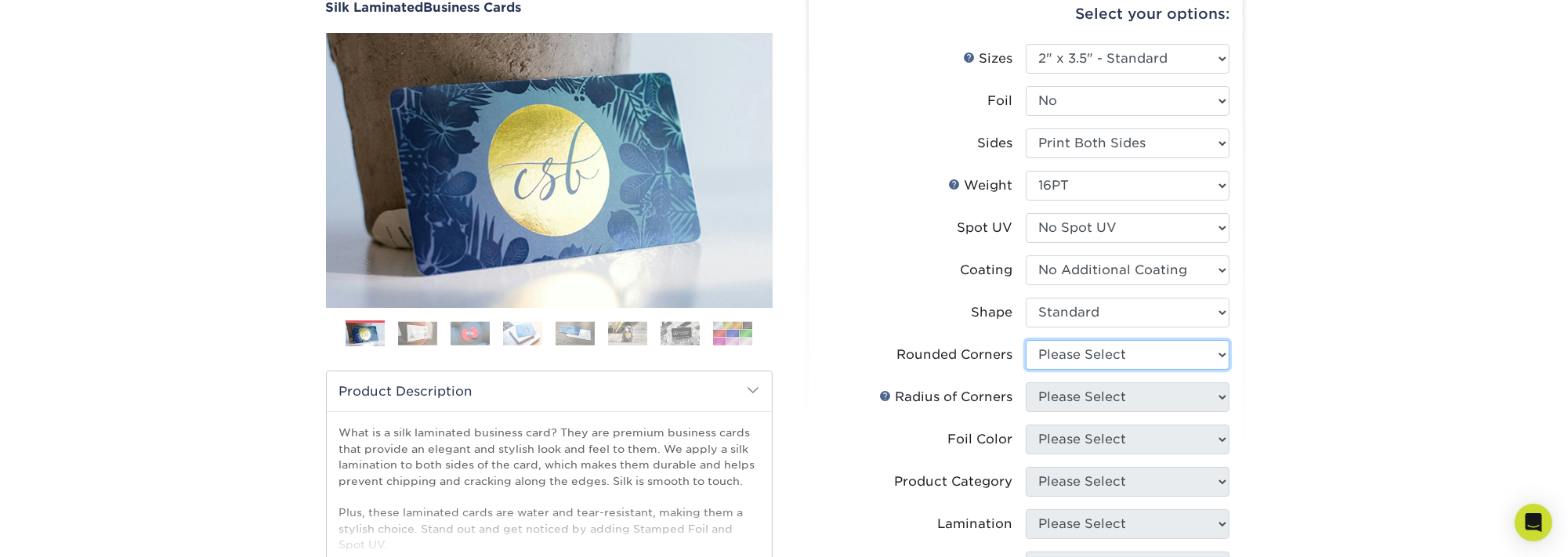
select select "0"
click at [1026, 340] on select "Please Select Yes - Round 2 Corners Yes - Round 4 Corners No" at bounding box center [1127, 354] width 204 height 30
select select "-1"
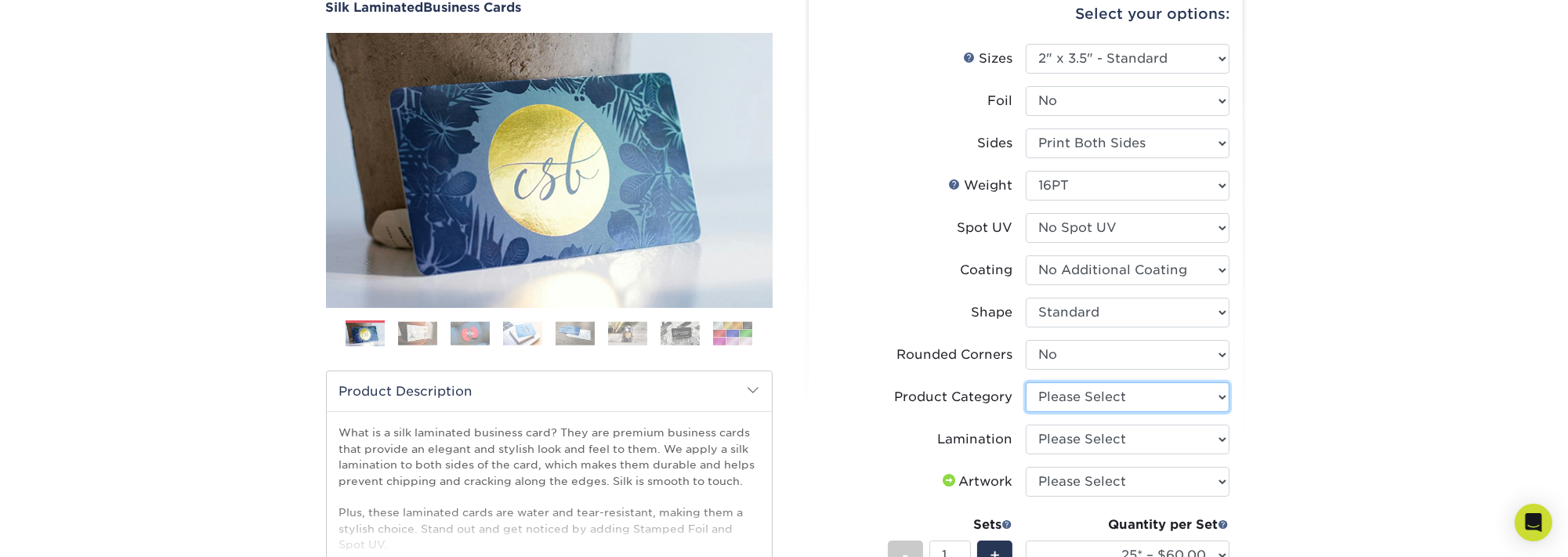
click at [1226, 390] on select "Please Select Business Cards" at bounding box center [1127, 397] width 204 height 30
select select "3b5148f1-0588-4f88-a218-97bcfdce65c1"
click at [1026, 382] on select "Please Select Business Cards" at bounding box center [1127, 397] width 204 height 30
click at [1224, 435] on select "Please Select Silk" at bounding box center [1127, 439] width 204 height 30
select select "ccacb42f-45f7-42d3-bbd3-7c8421cf37f0"
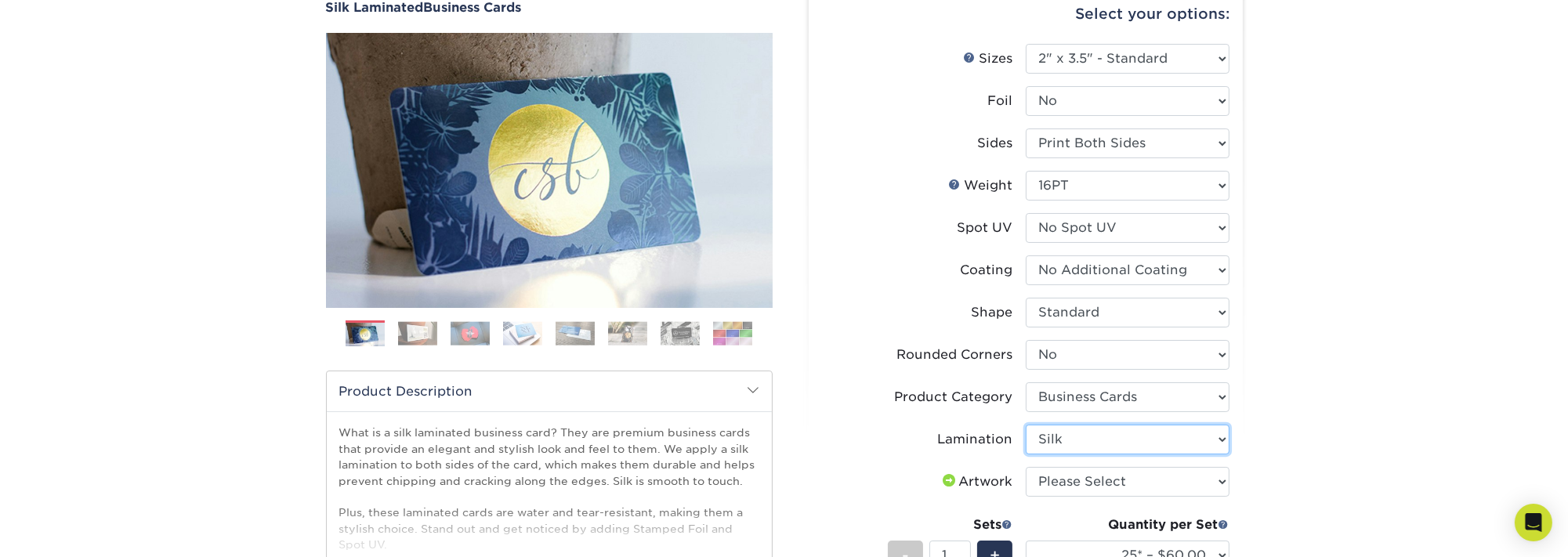
click at [1026, 425] on select "Please Select Silk" at bounding box center [1127, 439] width 204 height 30
click at [1219, 478] on select "Please Select I will upload files I need a design - $100" at bounding box center [1127, 482] width 204 height 30
select select "upload"
click at [1026, 467] on select "Please Select I will upload files I need a design - $100" at bounding box center [1127, 482] width 204 height 30
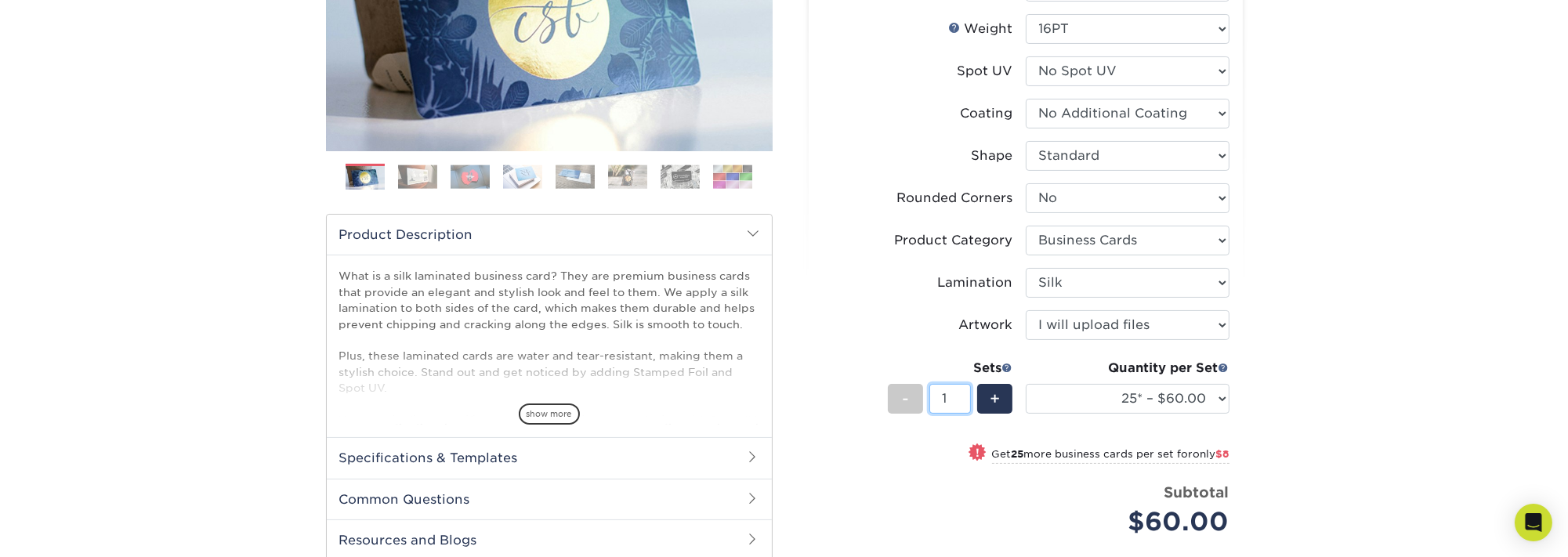
drag, startPoint x: 956, startPoint y: 399, endPoint x: 882, endPoint y: 386, distance: 75.1
click at [853, 388] on li "Sets - 1 + Quantity per Set 25* – $60.00 50* – $68.00 75* – $76.00 100* – $84.0…" at bounding box center [1026, 398] width 407 height 92
click at [1328, 406] on div "Products Business Cards Silk Laminated Business Cards Previous Next" at bounding box center [784, 308] width 1568 height 1044
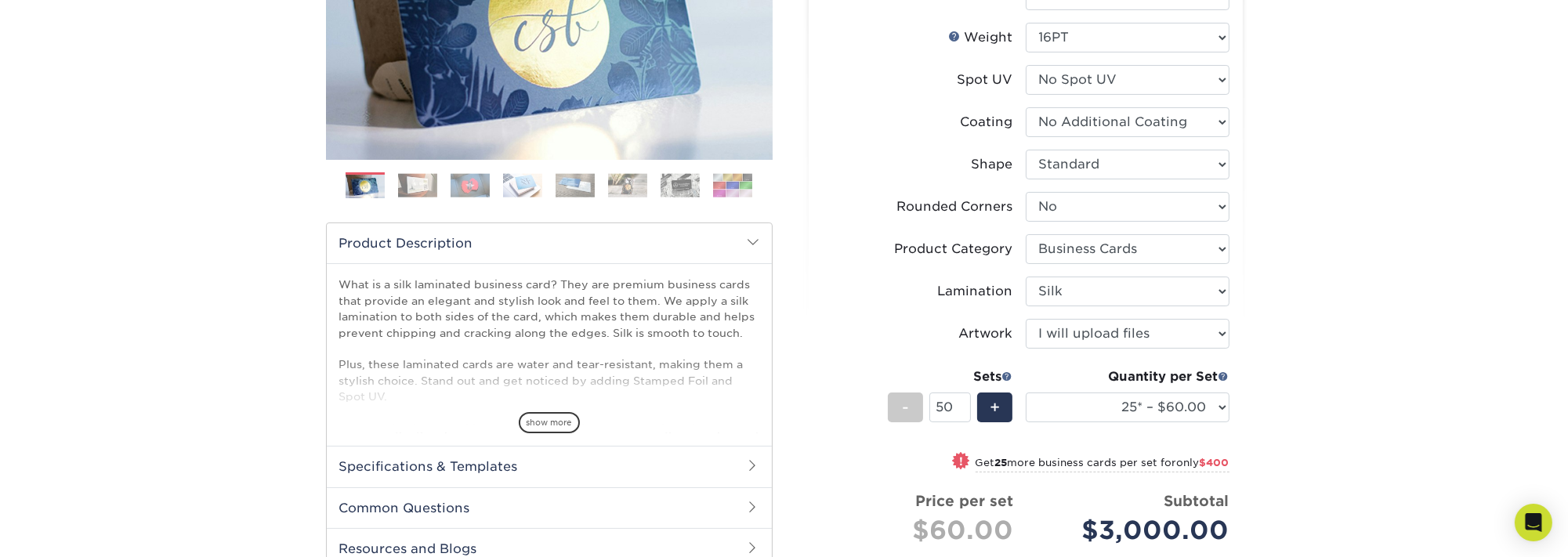
scroll to position [314, 0]
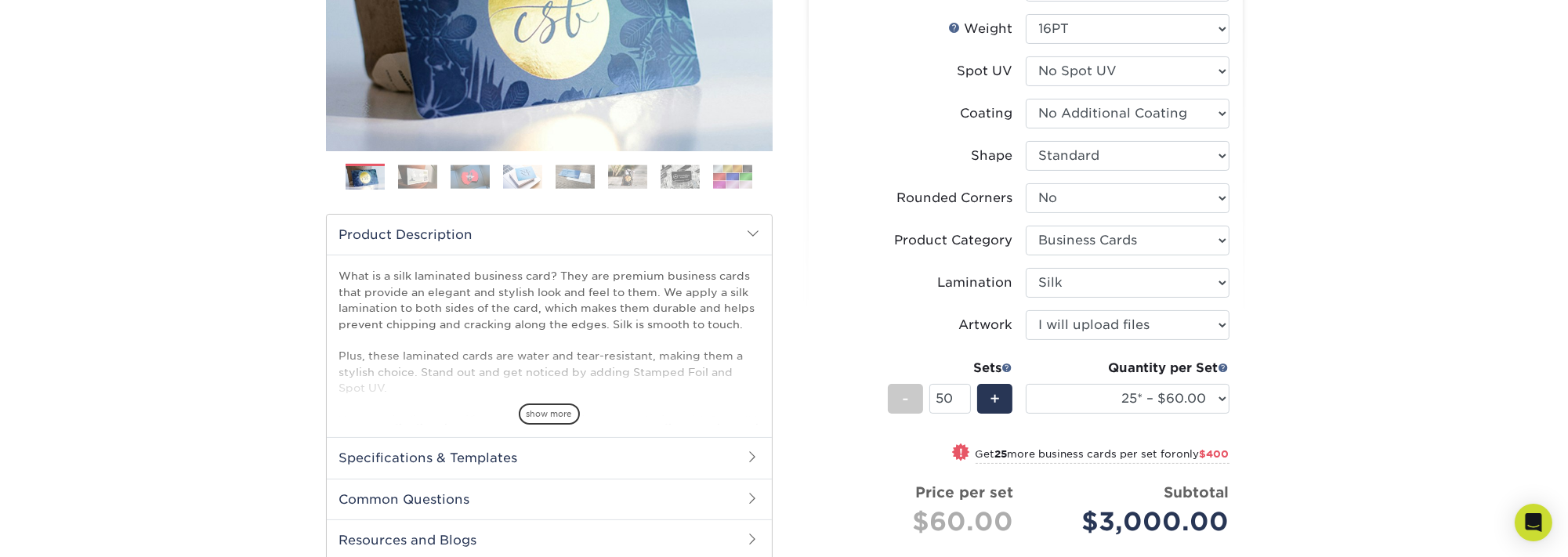
click at [1170, 364] on div "Quantity per Set" at bounding box center [1127, 368] width 204 height 18
click at [1225, 365] on span at bounding box center [1224, 367] width 11 height 11
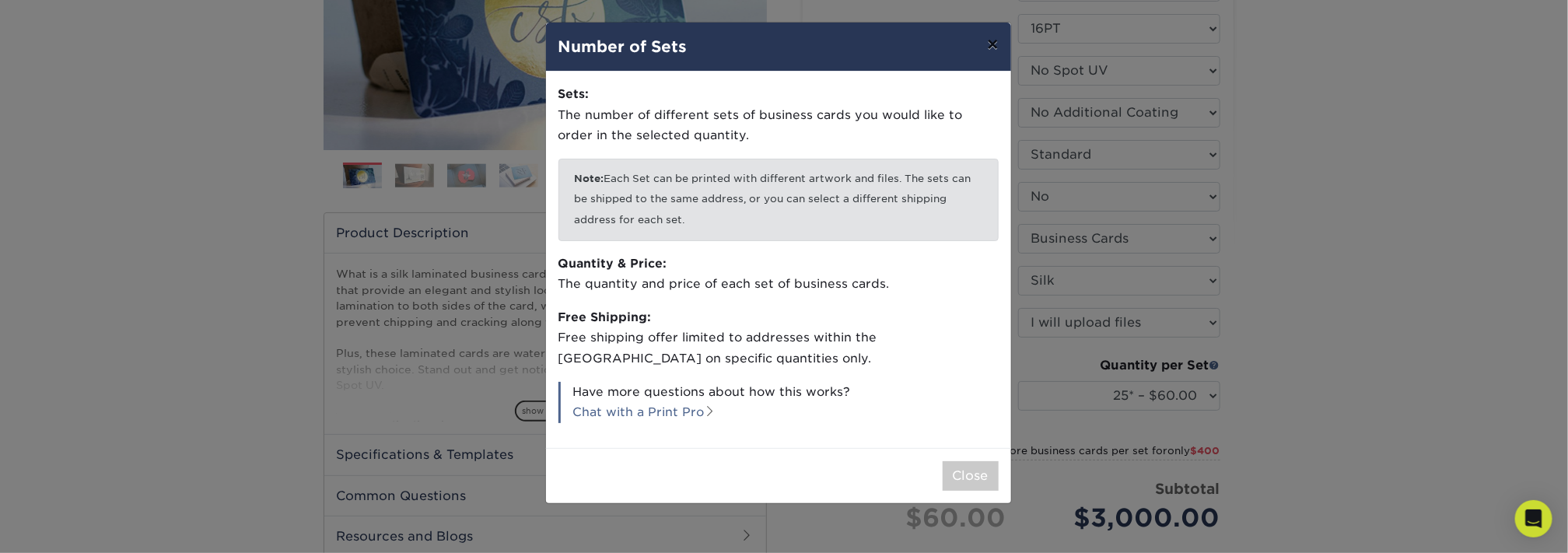
drag, startPoint x: 997, startPoint y: 44, endPoint x: 1008, endPoint y: 104, distance: 61.0
click at [997, 44] on button "×" at bounding box center [992, 44] width 35 height 43
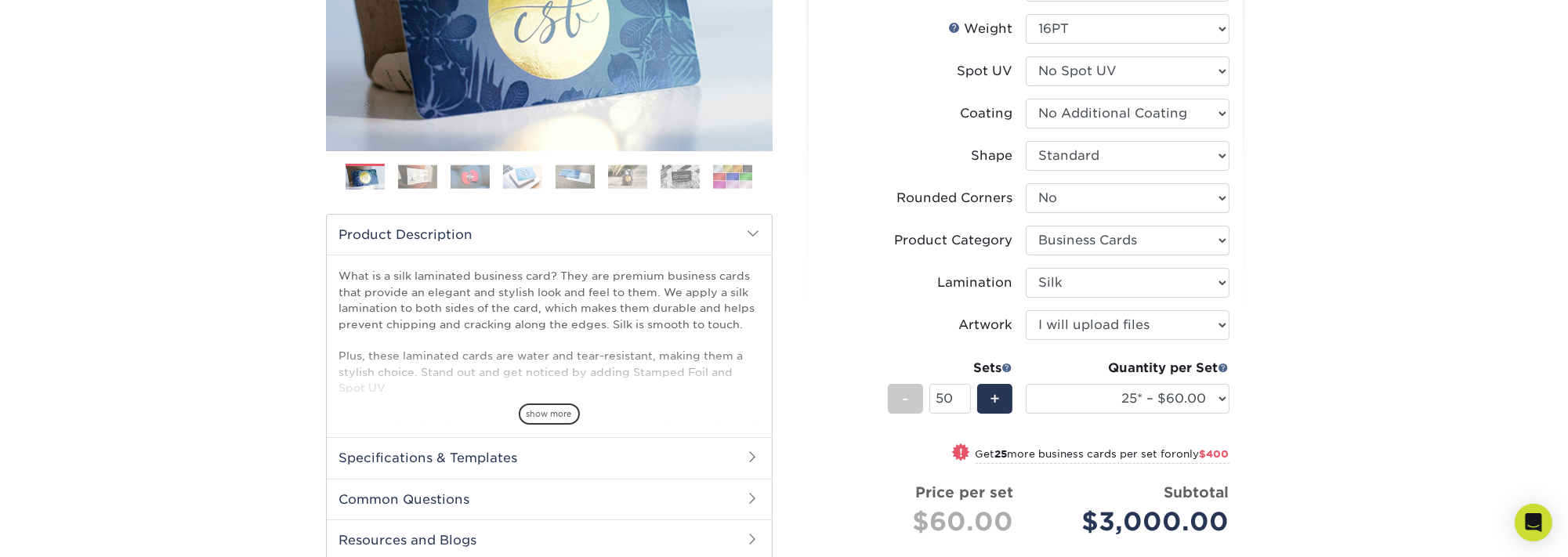
click at [1009, 364] on span at bounding box center [1007, 367] width 11 height 11
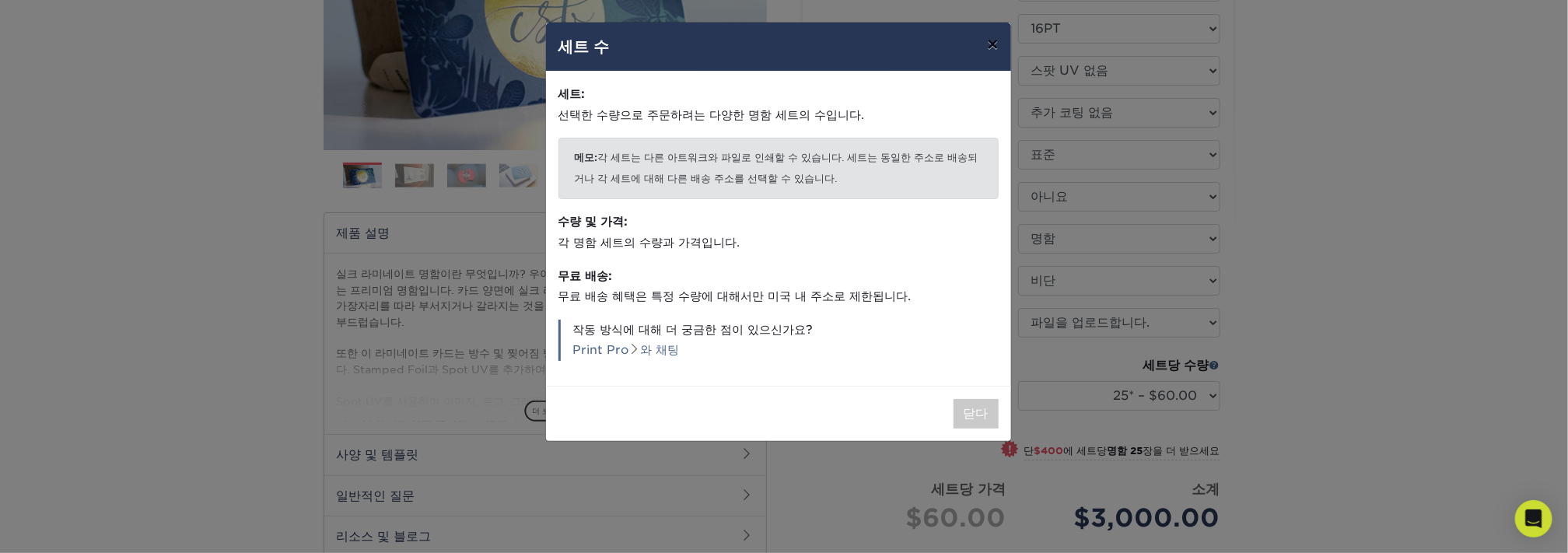
drag, startPoint x: 990, startPoint y: 45, endPoint x: 1018, endPoint y: 96, distance: 58.2
click at [991, 46] on button "×" at bounding box center [992, 44] width 35 height 43
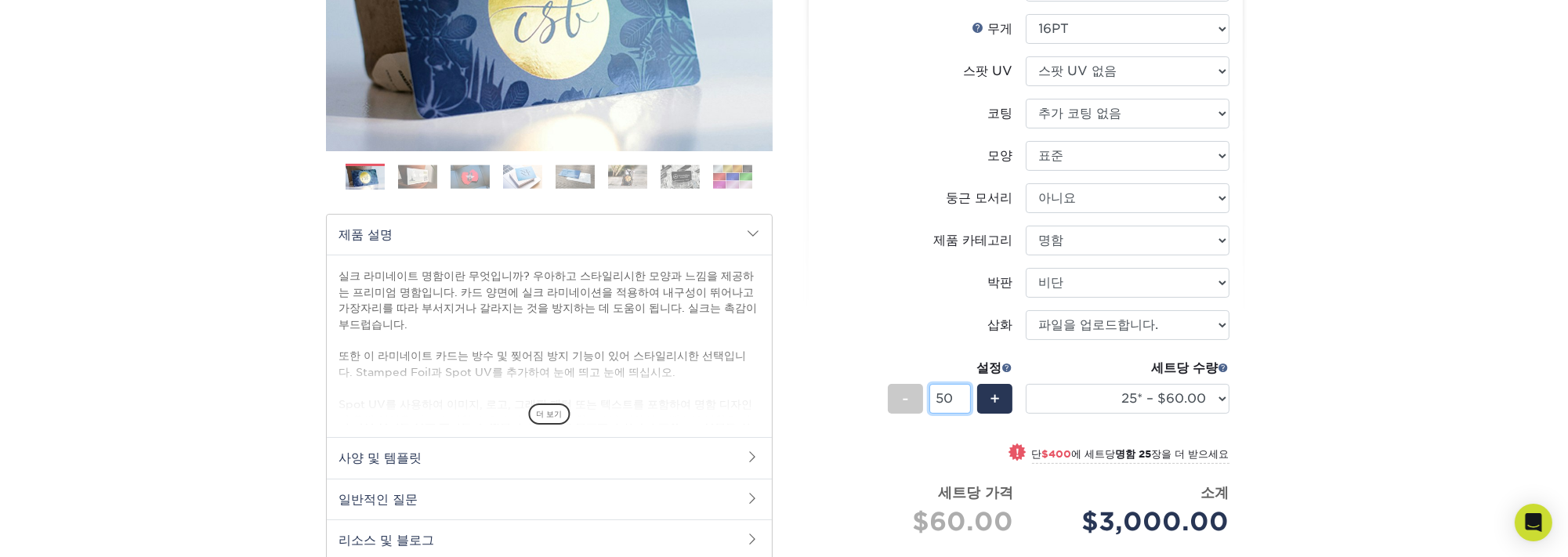
drag, startPoint x: 909, startPoint y: 399, endPoint x: 875, endPoint y: 399, distance: 34.0
click at [929, 400] on input "50" at bounding box center [949, 399] width 41 height 30
click at [922, 434] on li "설정 - 1 + 세트당 수량 25* – $60.00 50* – $68.00 75* – $76.00 100* – $84.00 250* – $92…" at bounding box center [1026, 398] width 407 height 92
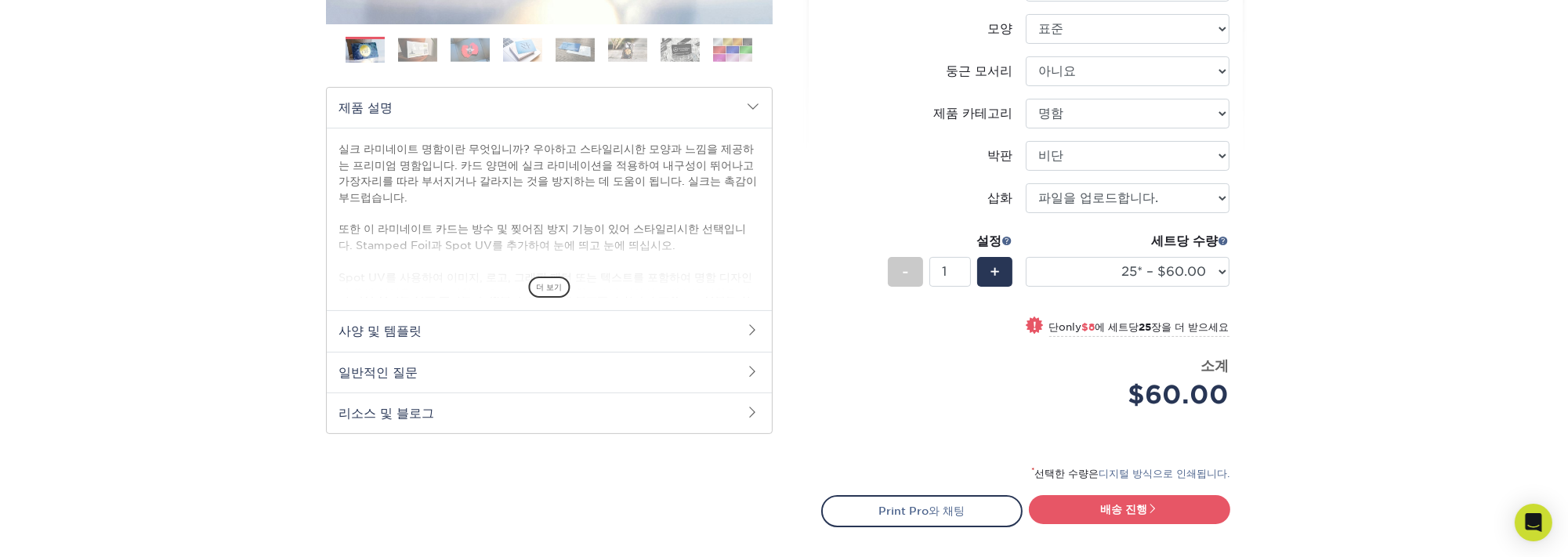
scroll to position [470, 0]
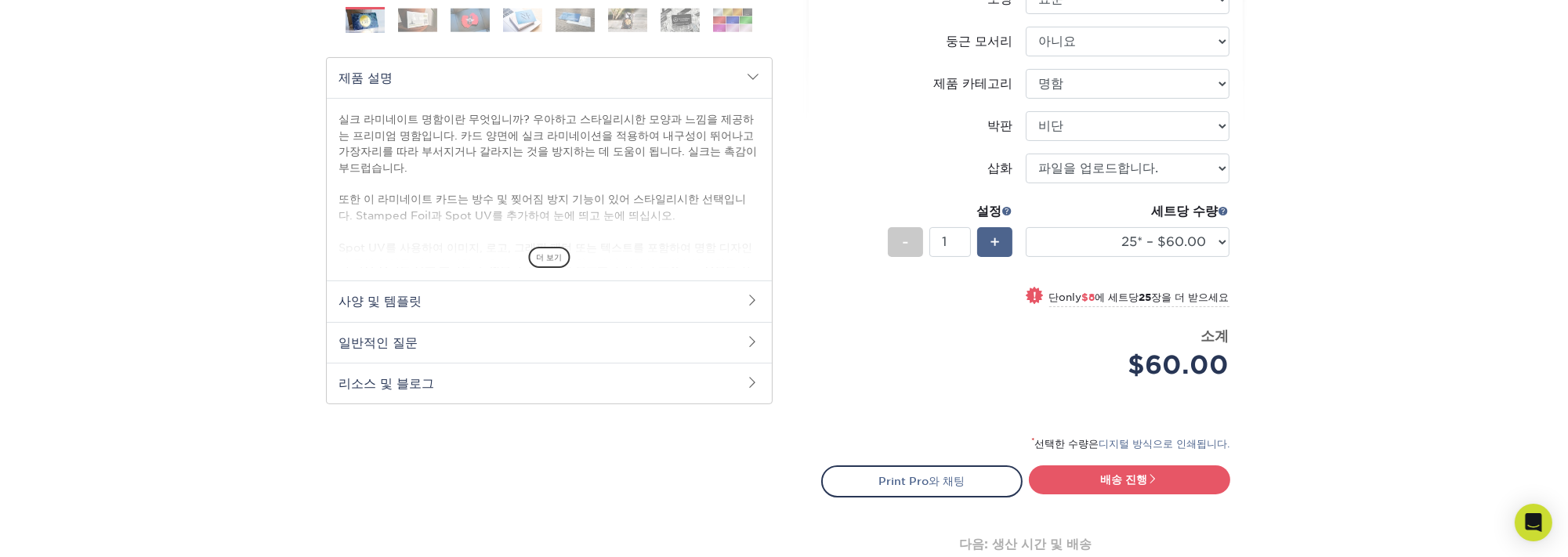
click at [995, 243] on span "+" at bounding box center [995, 242] width 11 height 23
type input "2"
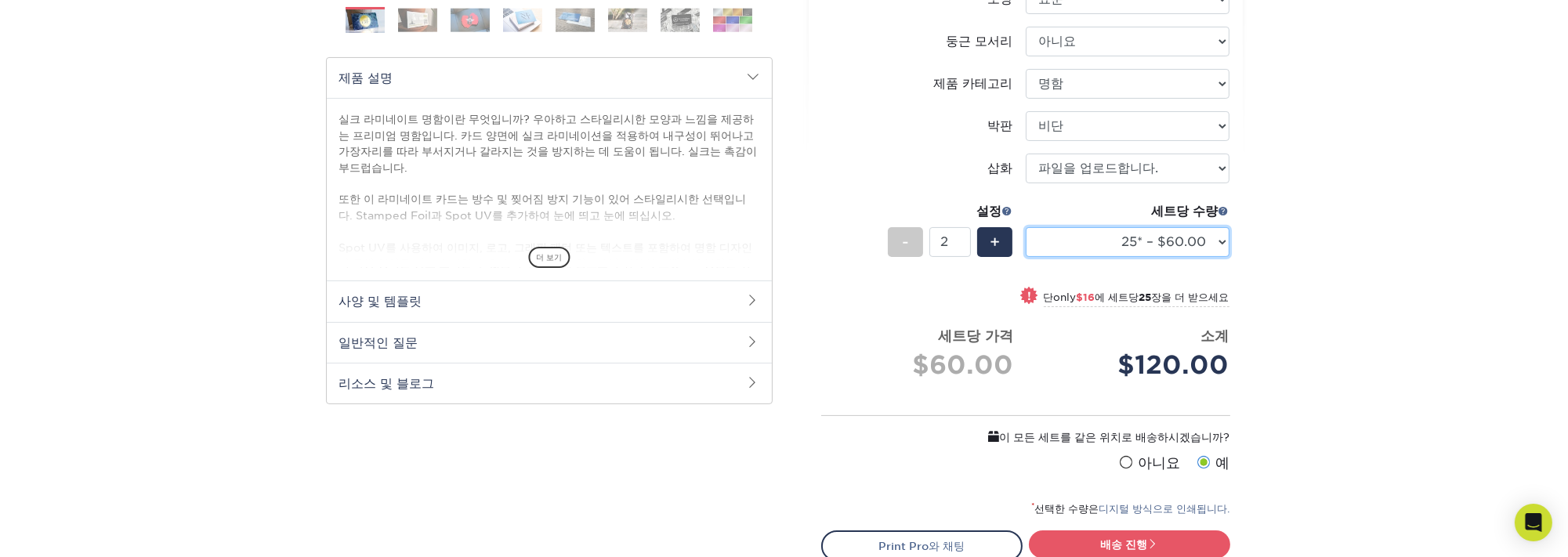
click at [1215, 239] on select "25* – $60.00 50* – $68.00 75* – $76.00 100* – $84.00 250* – $92.00 500 – $96.00…" at bounding box center [1127, 241] width 204 height 30
select select "1000 – $128.00"
click at [1026, 227] on select "25* – $60.00 50* – $68.00 75* – $76.00 100* – $84.00 250* – $92.00 500 – $96.00…" at bounding box center [1127, 241] width 204 height 30
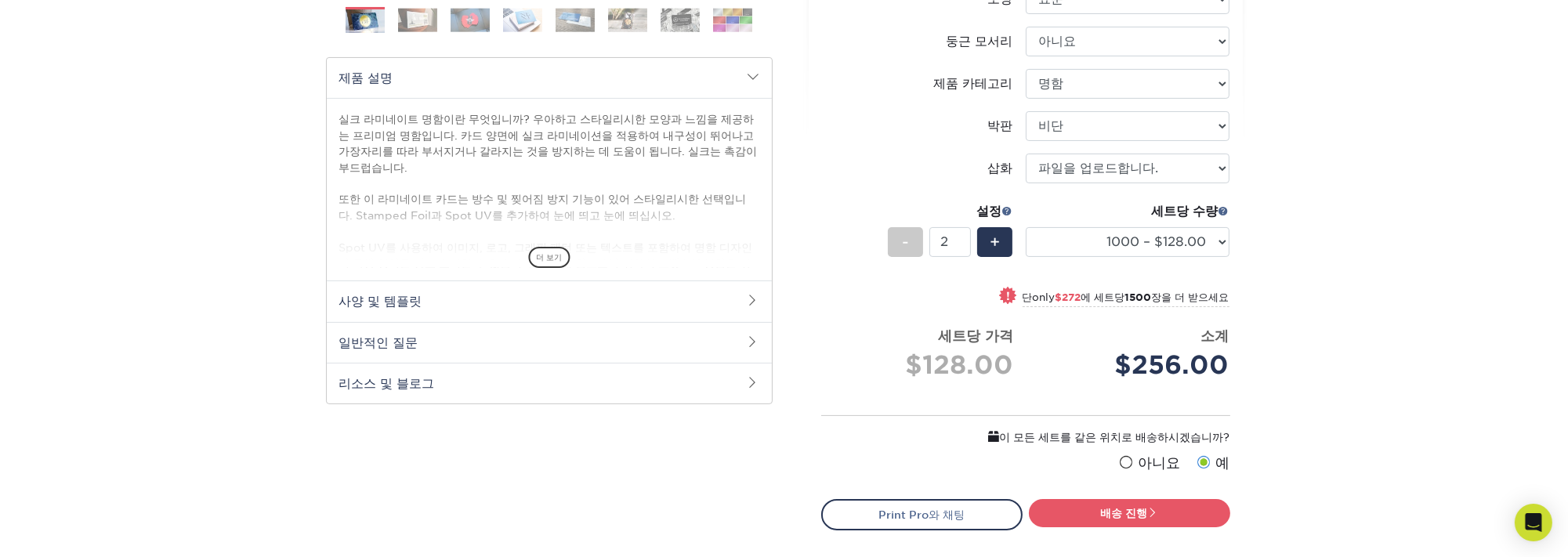
drag, startPoint x: 907, startPoint y: 237, endPoint x: 983, endPoint y: 263, distance: 80.3
click at [907, 238] on span "-" at bounding box center [905, 242] width 7 height 23
type input "1"
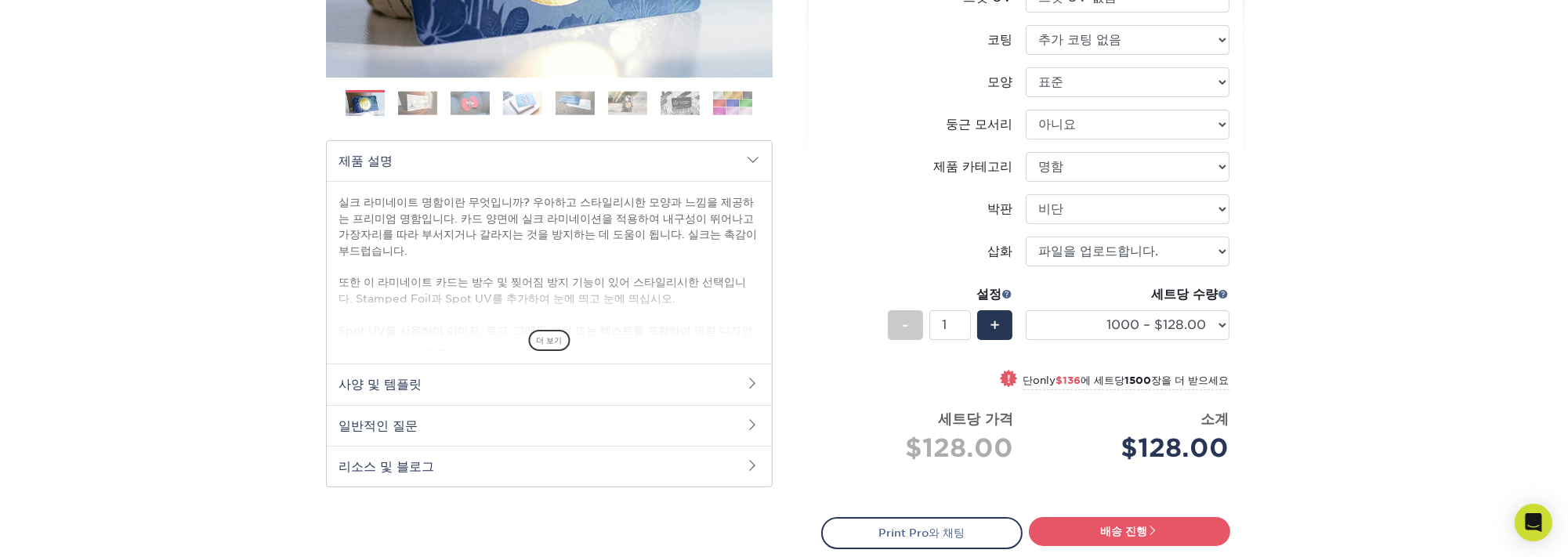
scroll to position [548, 0]
